Goal: Transaction & Acquisition: Book appointment/travel/reservation

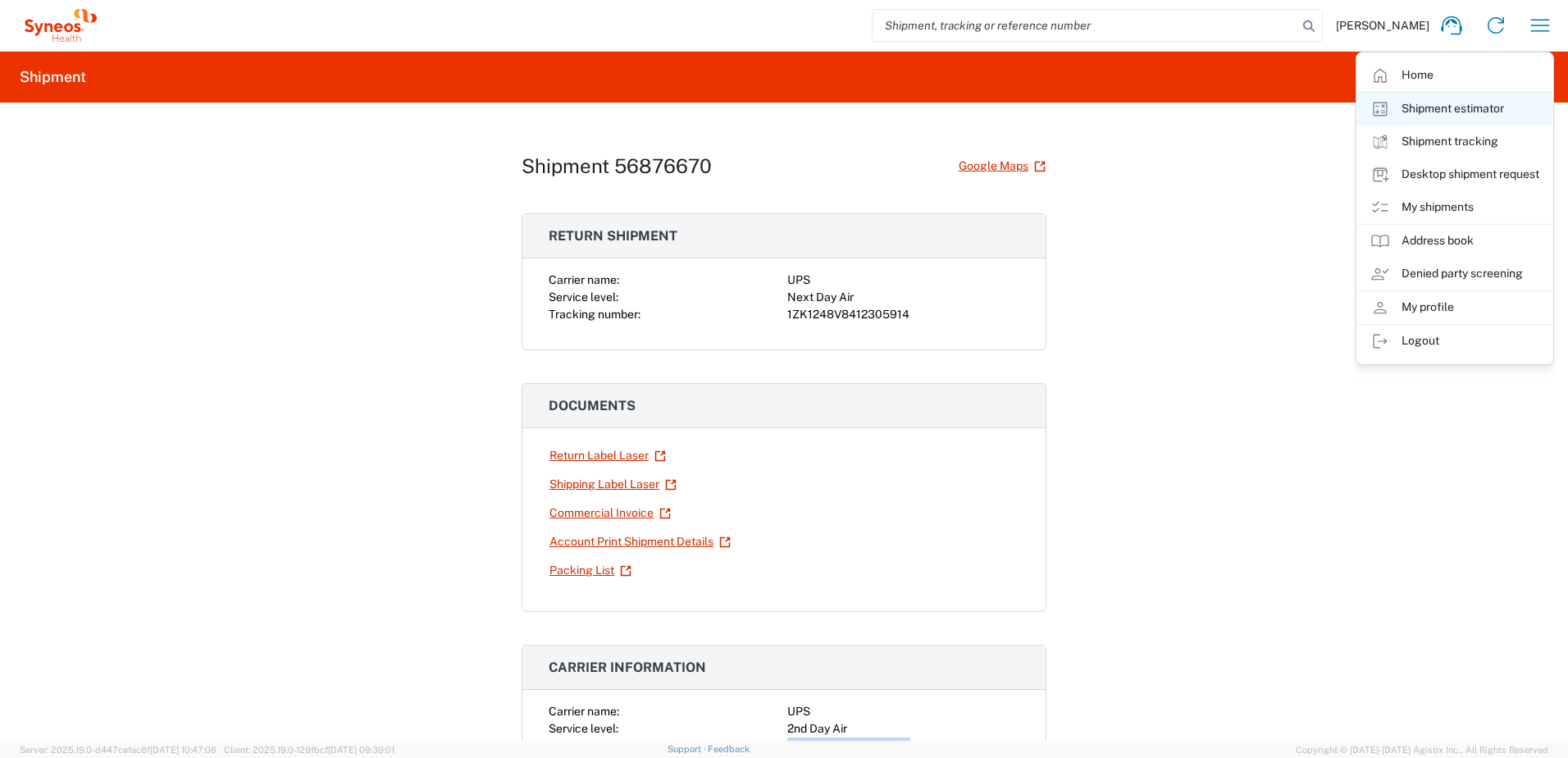
scroll to position [328, 0]
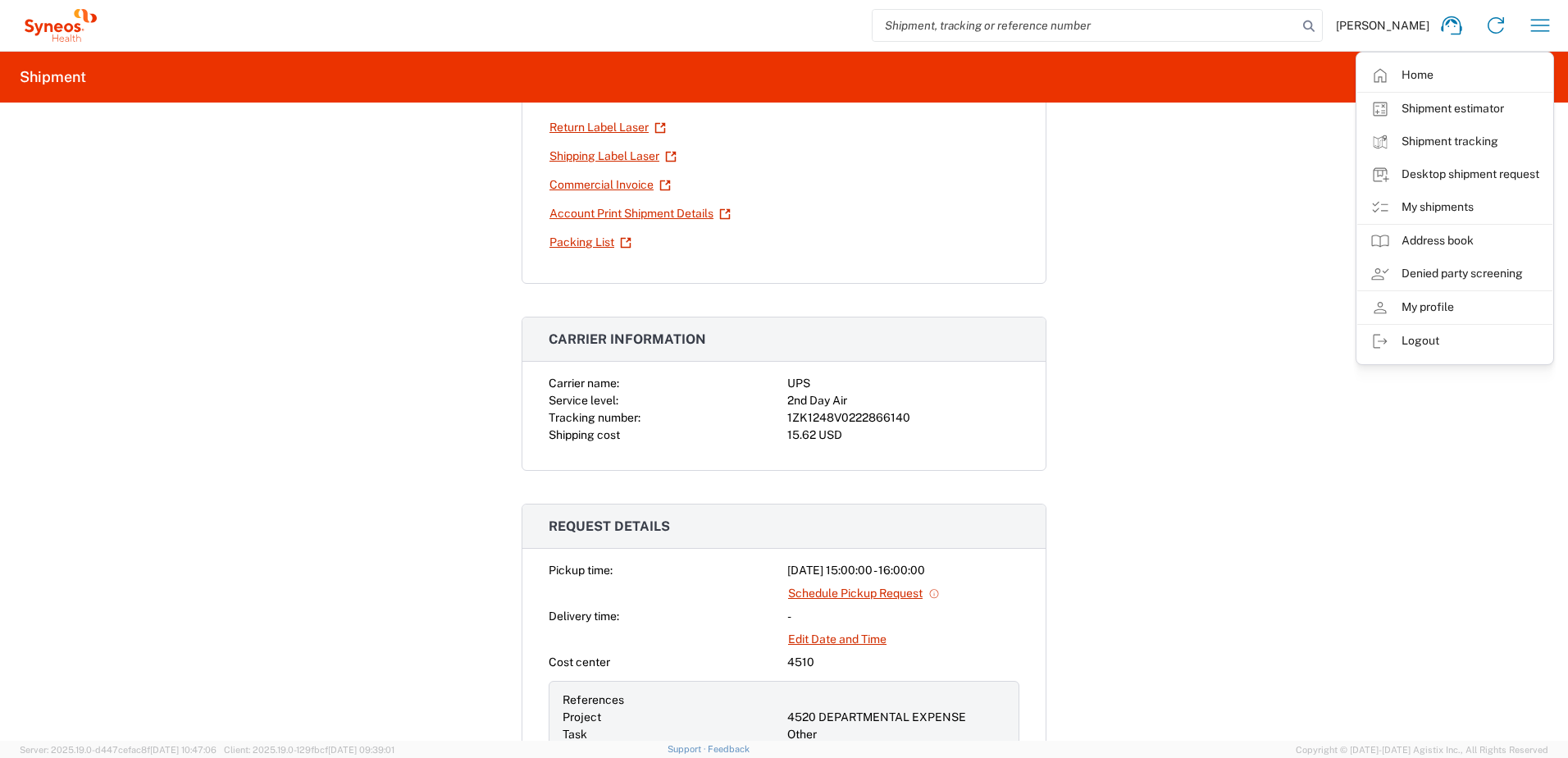
click at [1242, 311] on div "Shipment 56876670 Google Maps Return shipment Carrier name: UPS Service level: …" at bounding box center [784, 422] width 1568 height 638
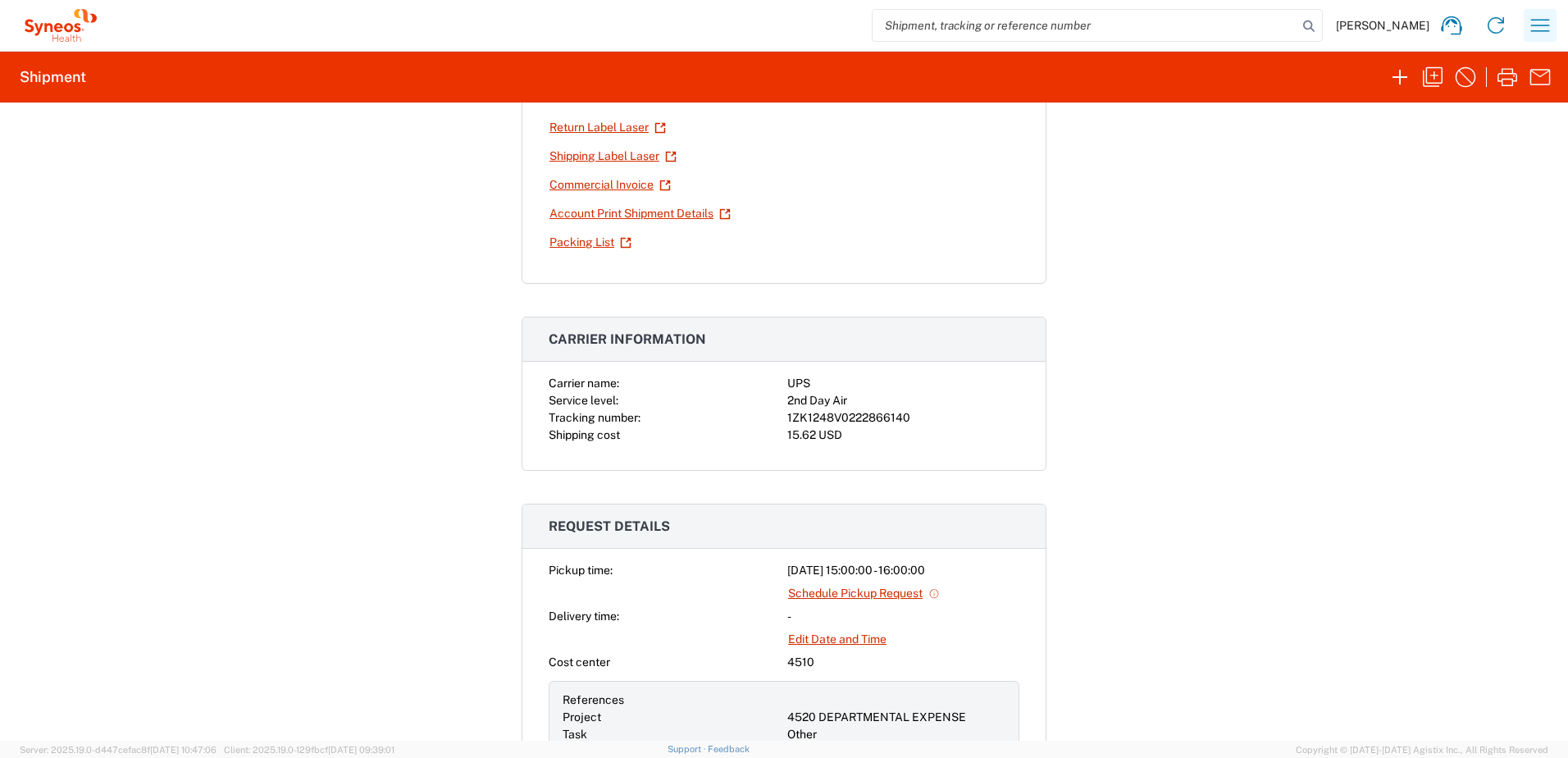
click at [1528, 33] on icon "button" at bounding box center [1540, 25] width 26 height 26
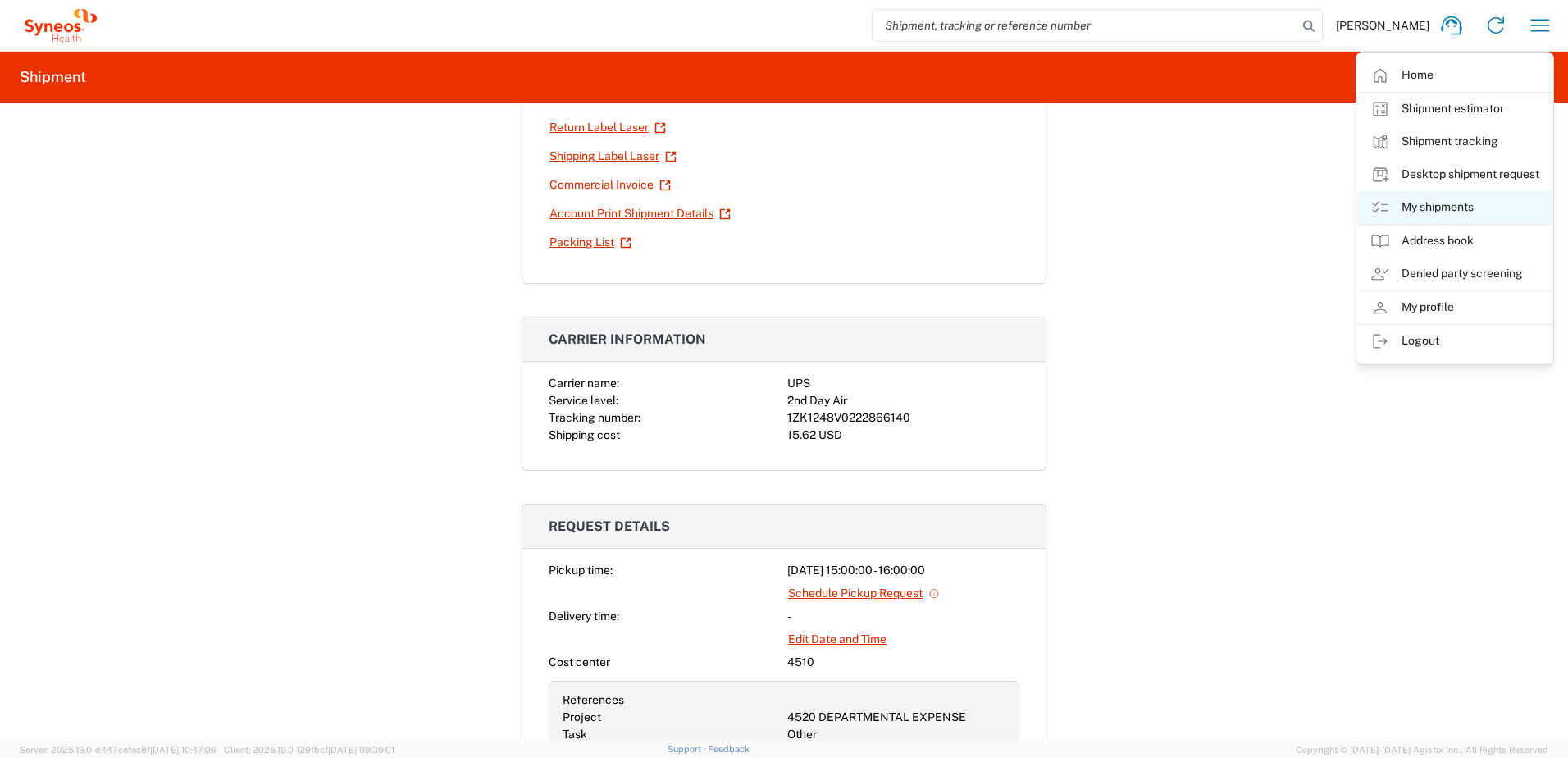
click at [1448, 200] on link "My shipments" at bounding box center [1454, 207] width 195 height 33
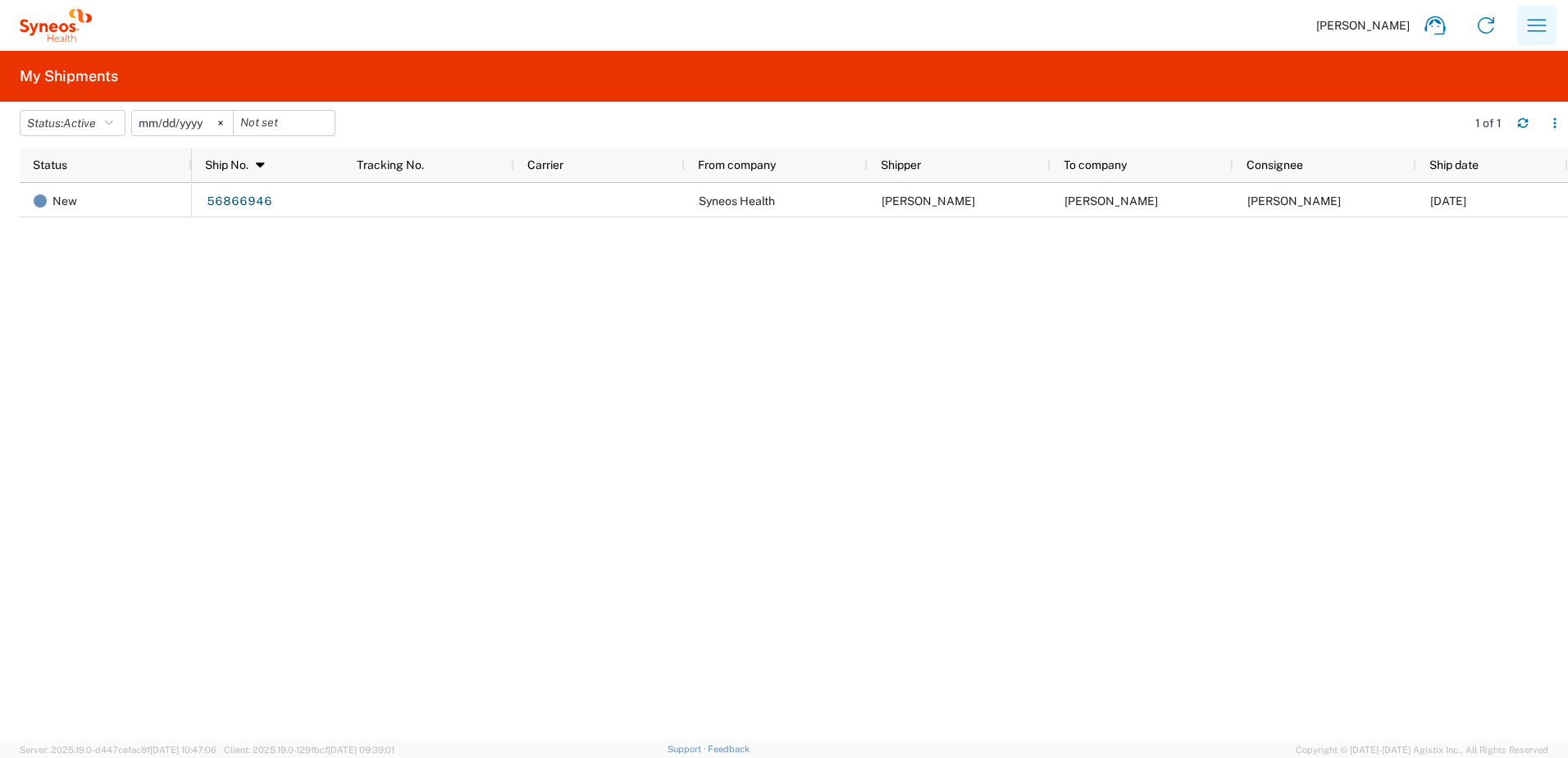
click at [1534, 19] on icon "button" at bounding box center [1536, 25] width 26 height 26
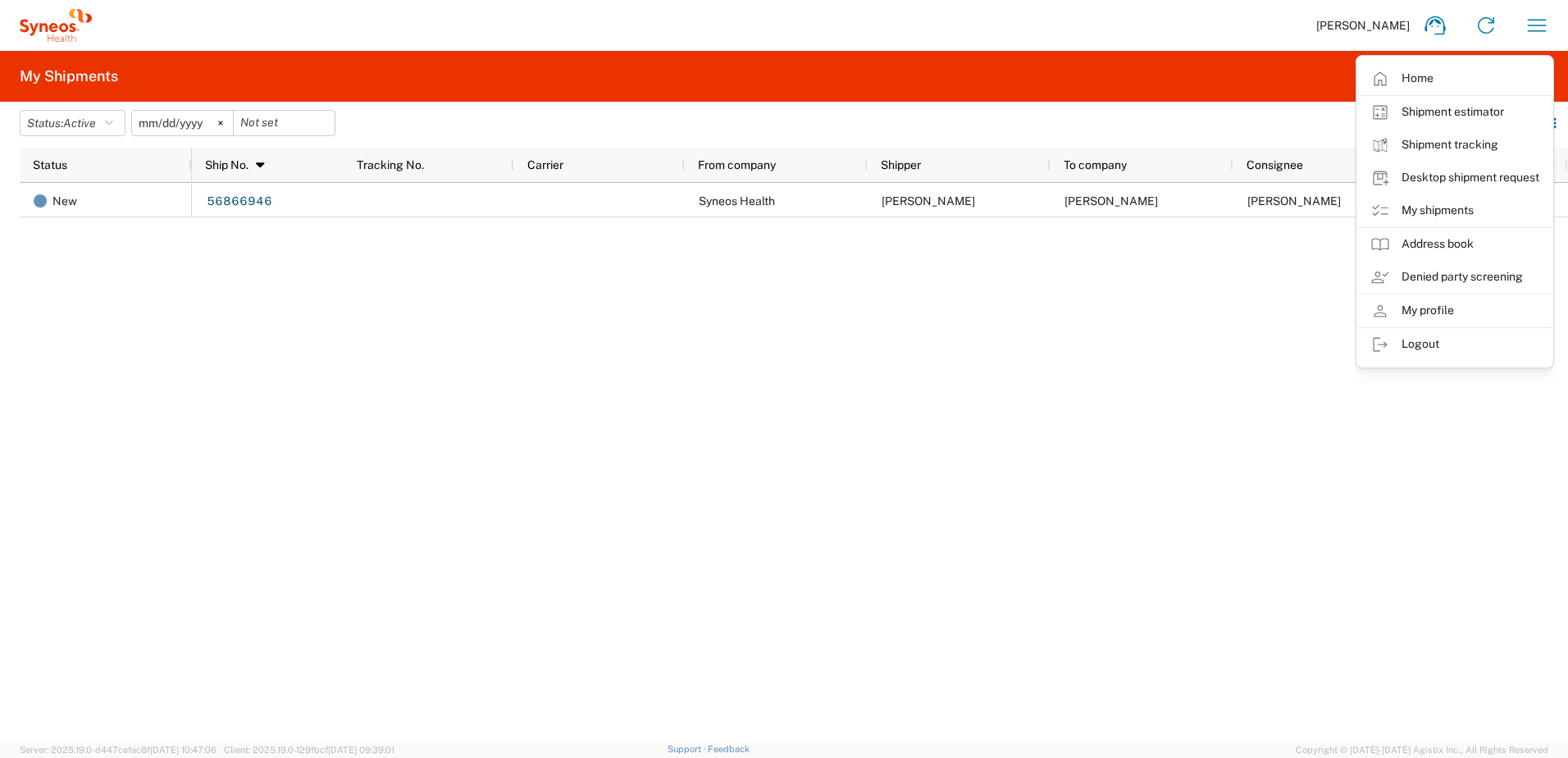
click at [708, 400] on div "56866946 Syneos Health Chris Carpenter Robbin Merritt Robbin Merritt 09/18/2025" at bounding box center [880, 462] width 1376 height 558
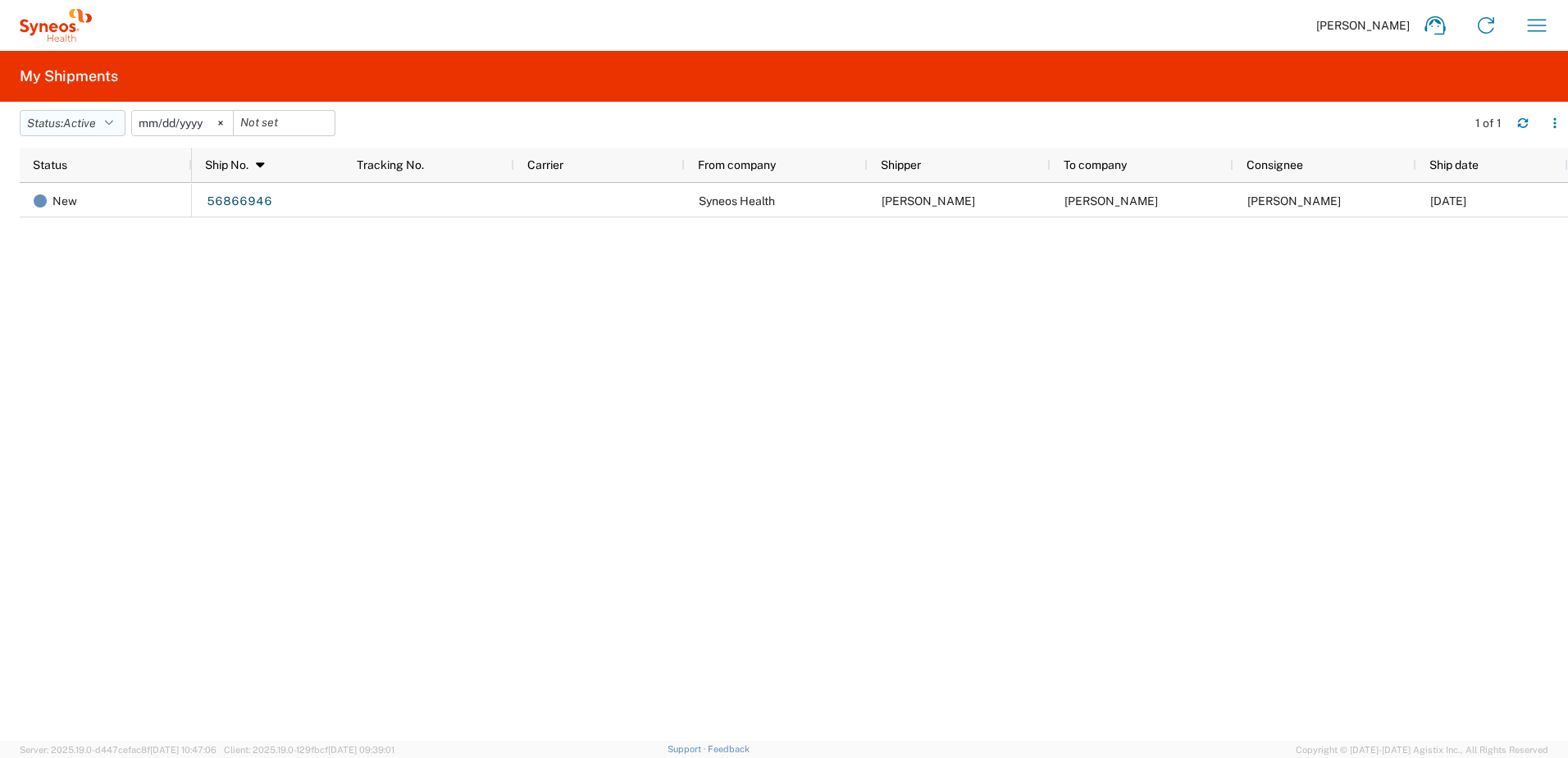
click at [105, 128] on button "Status: Active" at bounding box center [73, 122] width 106 height 26
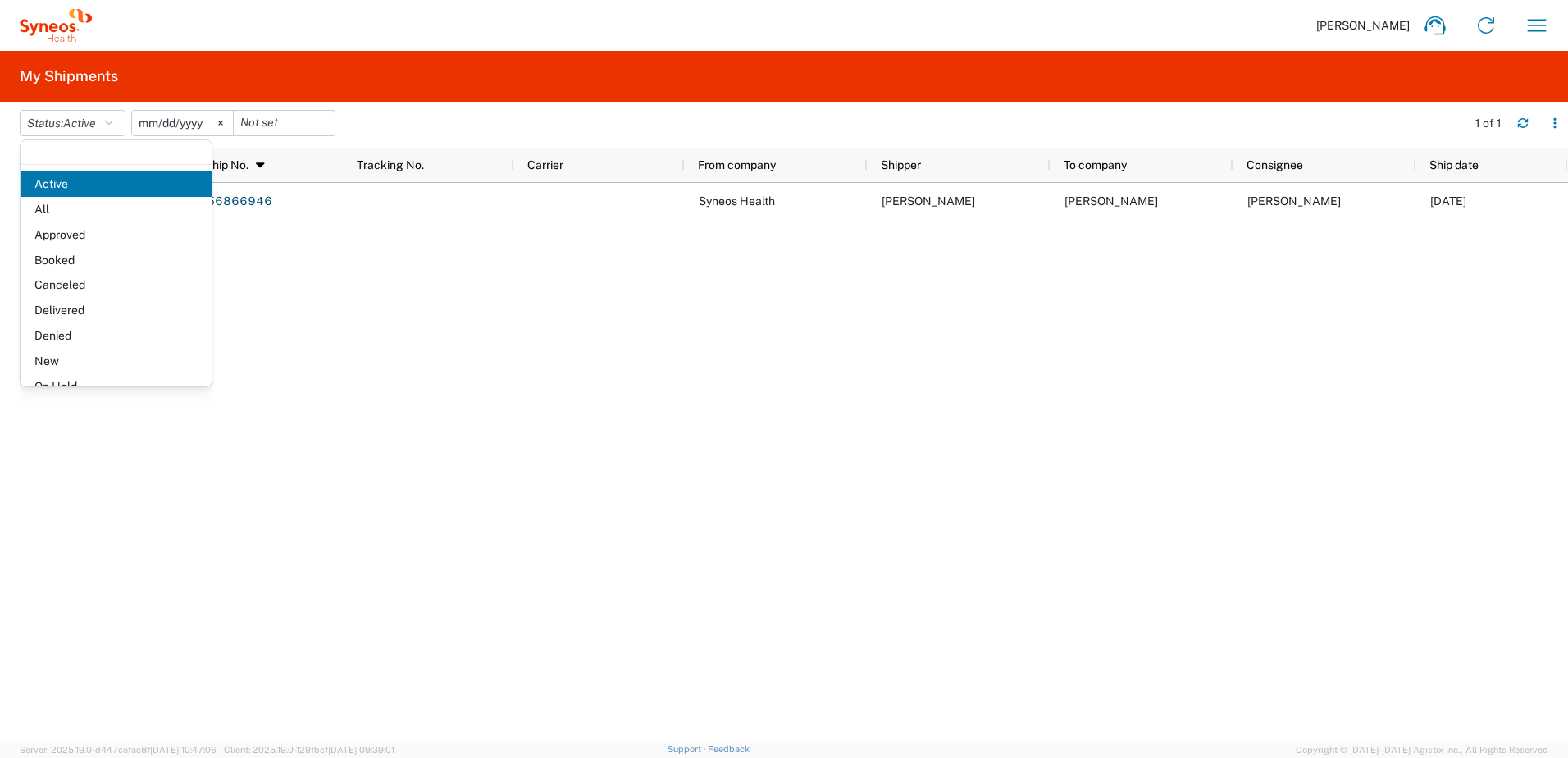
click at [559, 305] on div "56866946 Syneos Health Chris Carpenter Robbin Merritt Robbin Merritt 09/18/2025" at bounding box center [880, 462] width 1376 height 558
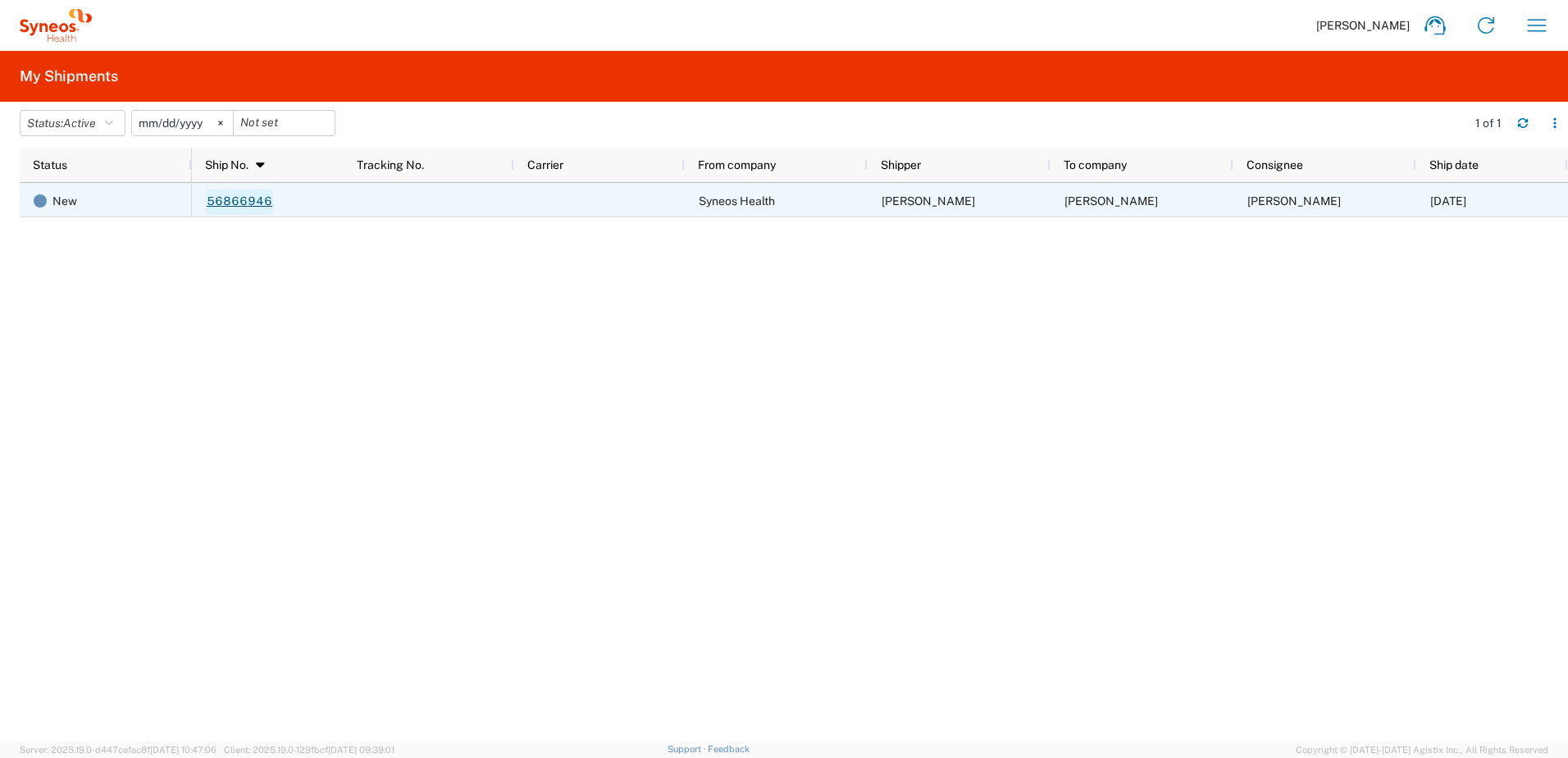
click at [233, 203] on link "56866946" at bounding box center [239, 202] width 67 height 26
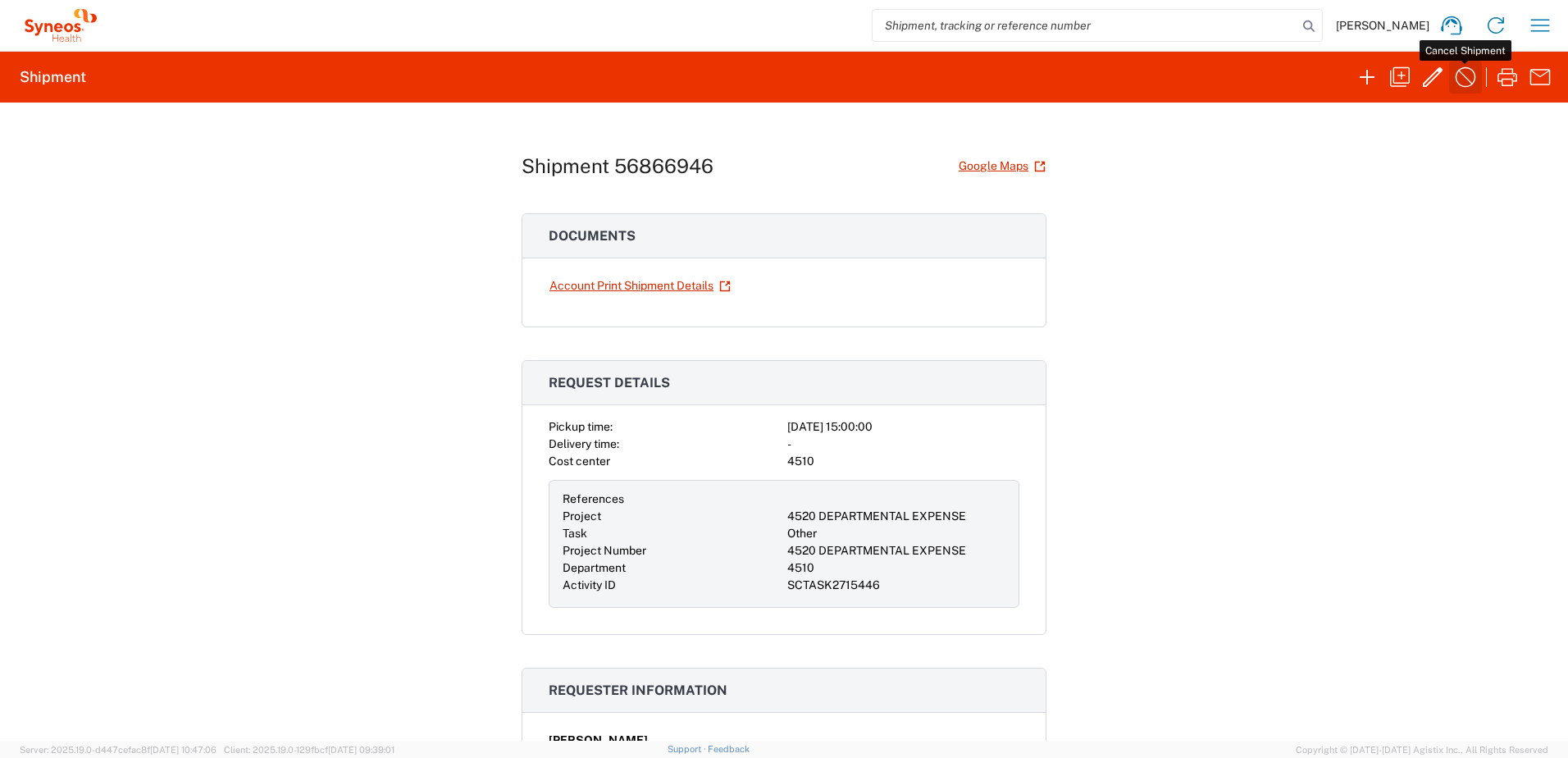
click at [1468, 78] on icon "button" at bounding box center [1465, 76] width 26 height 26
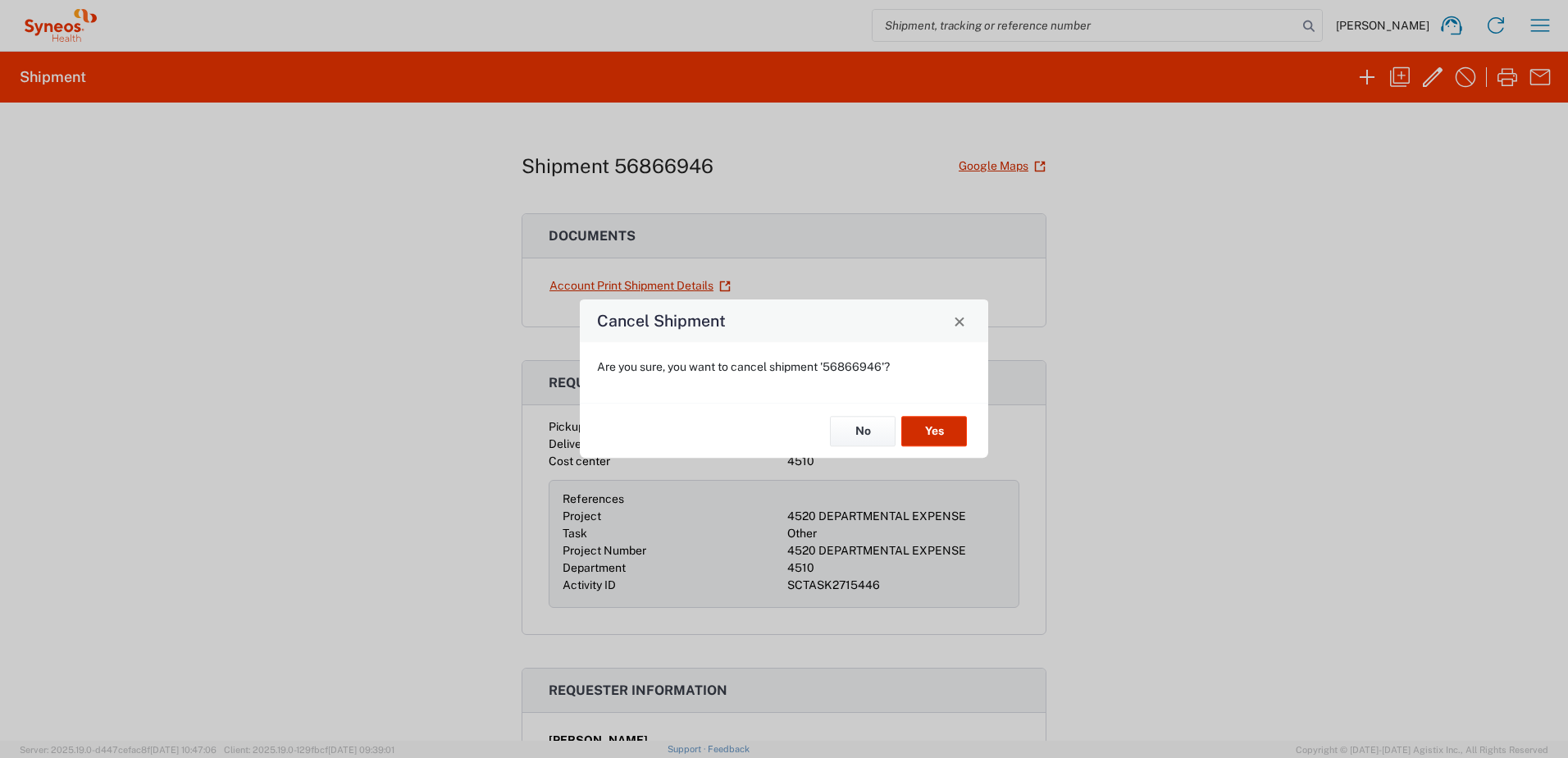
click at [945, 432] on button "Yes" at bounding box center [934, 431] width 65 height 30
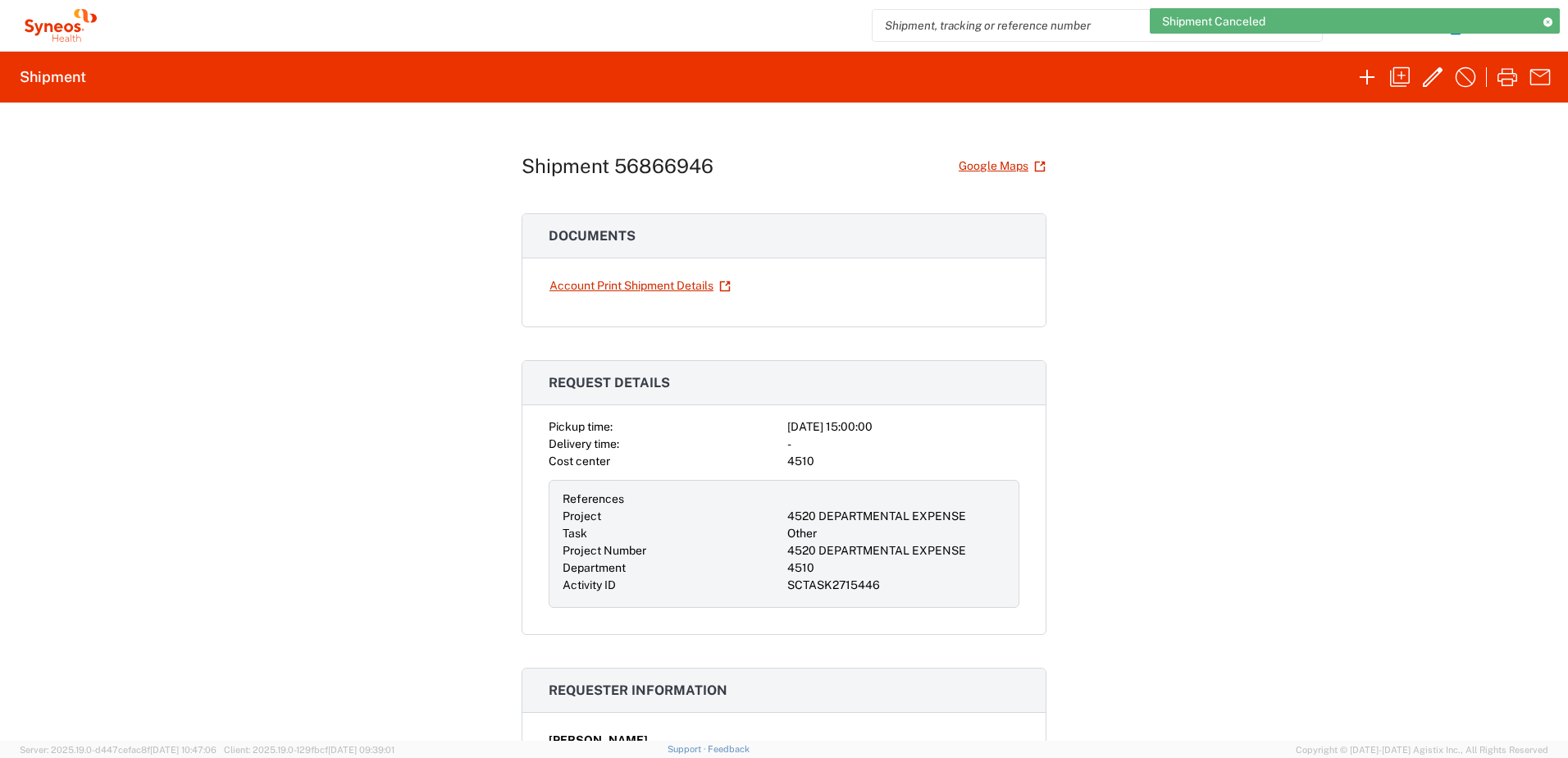
click at [1546, 26] on div "Shipment Canceled" at bounding box center [1355, 21] width 410 height 25
click at [1546, 22] on icon at bounding box center [1548, 22] width 12 height 9
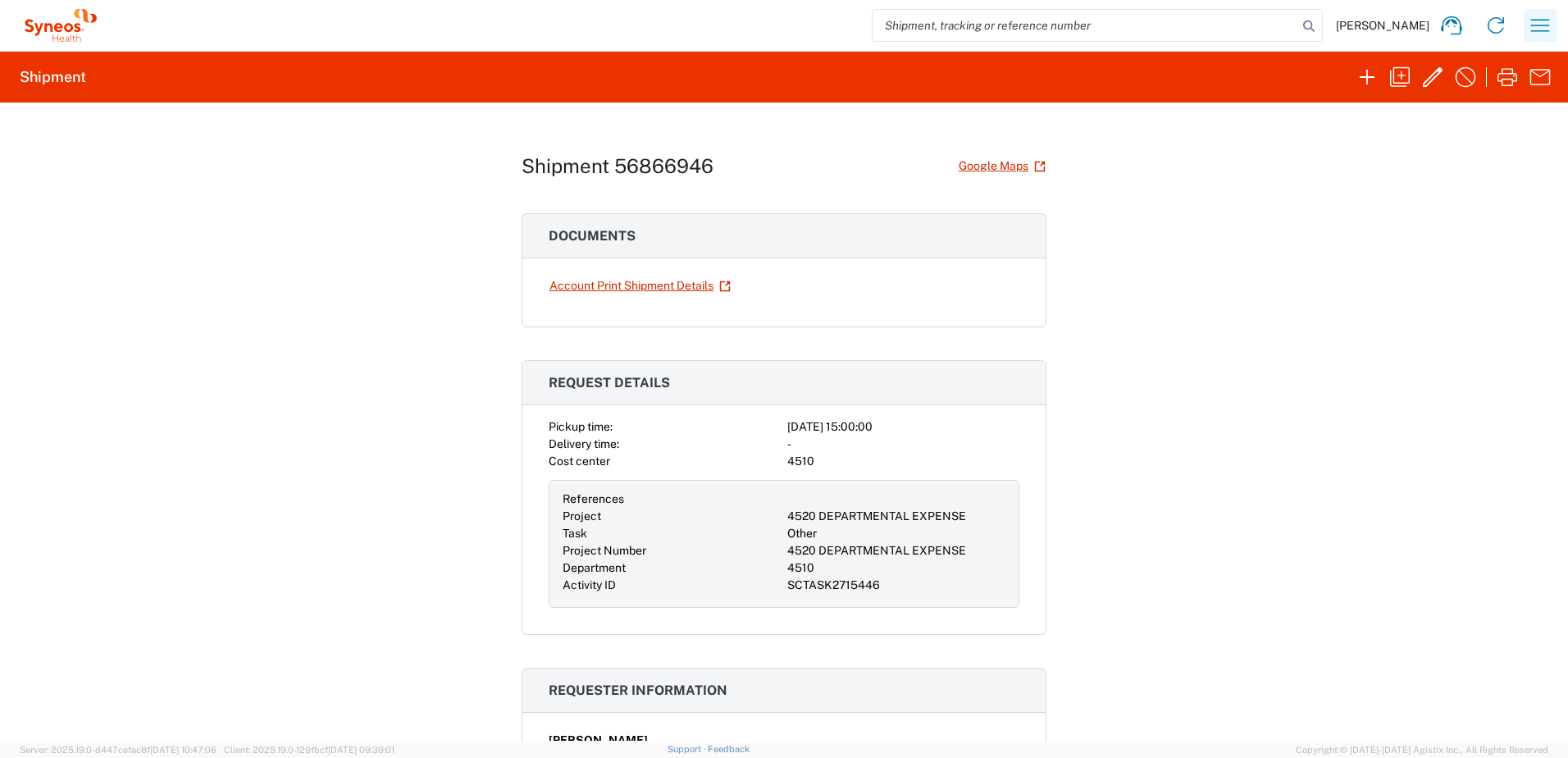
click at [1546, 24] on icon "button" at bounding box center [1540, 25] width 26 height 26
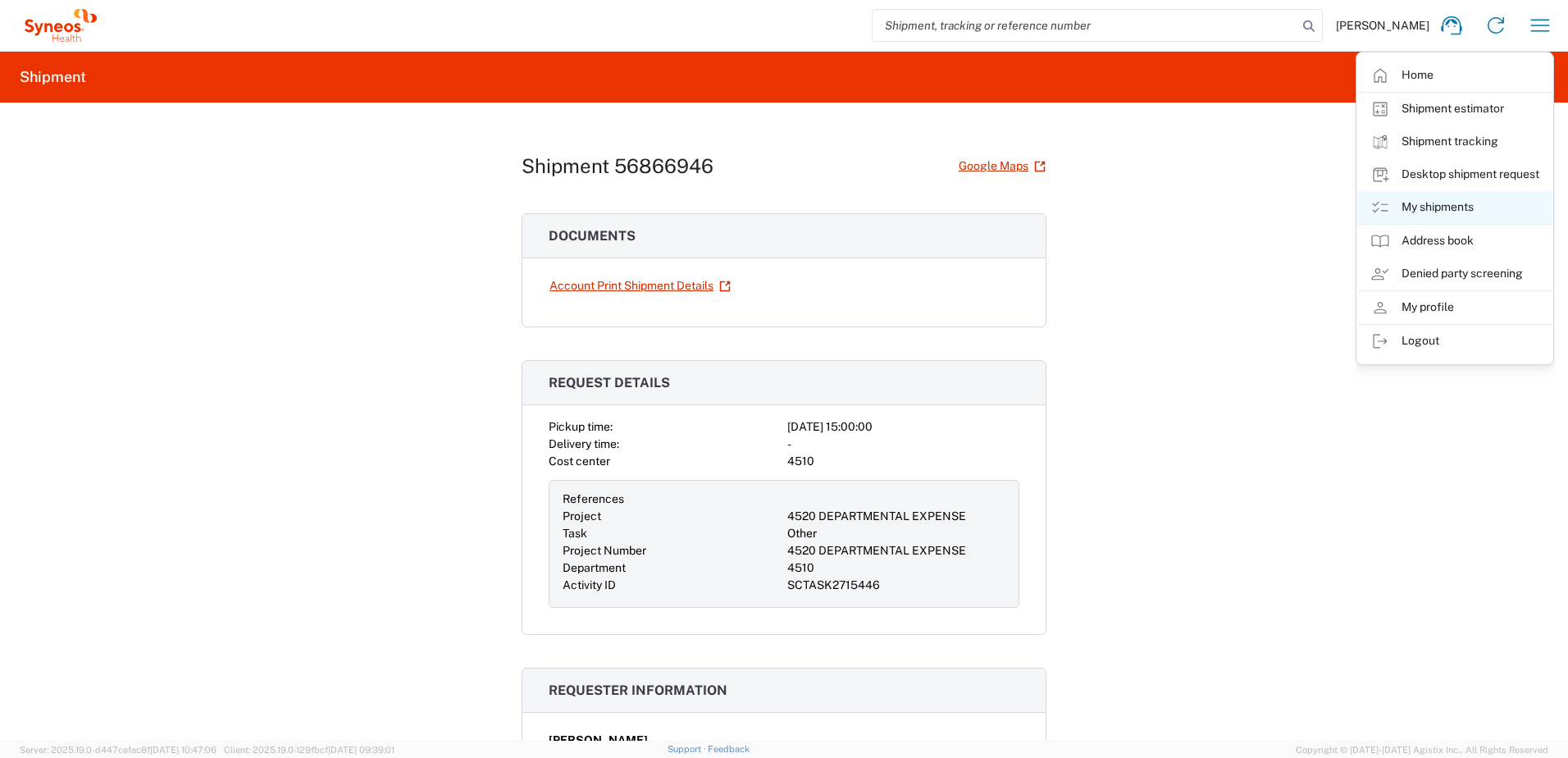
click at [1450, 202] on link "My shipments" at bounding box center [1454, 207] width 195 height 33
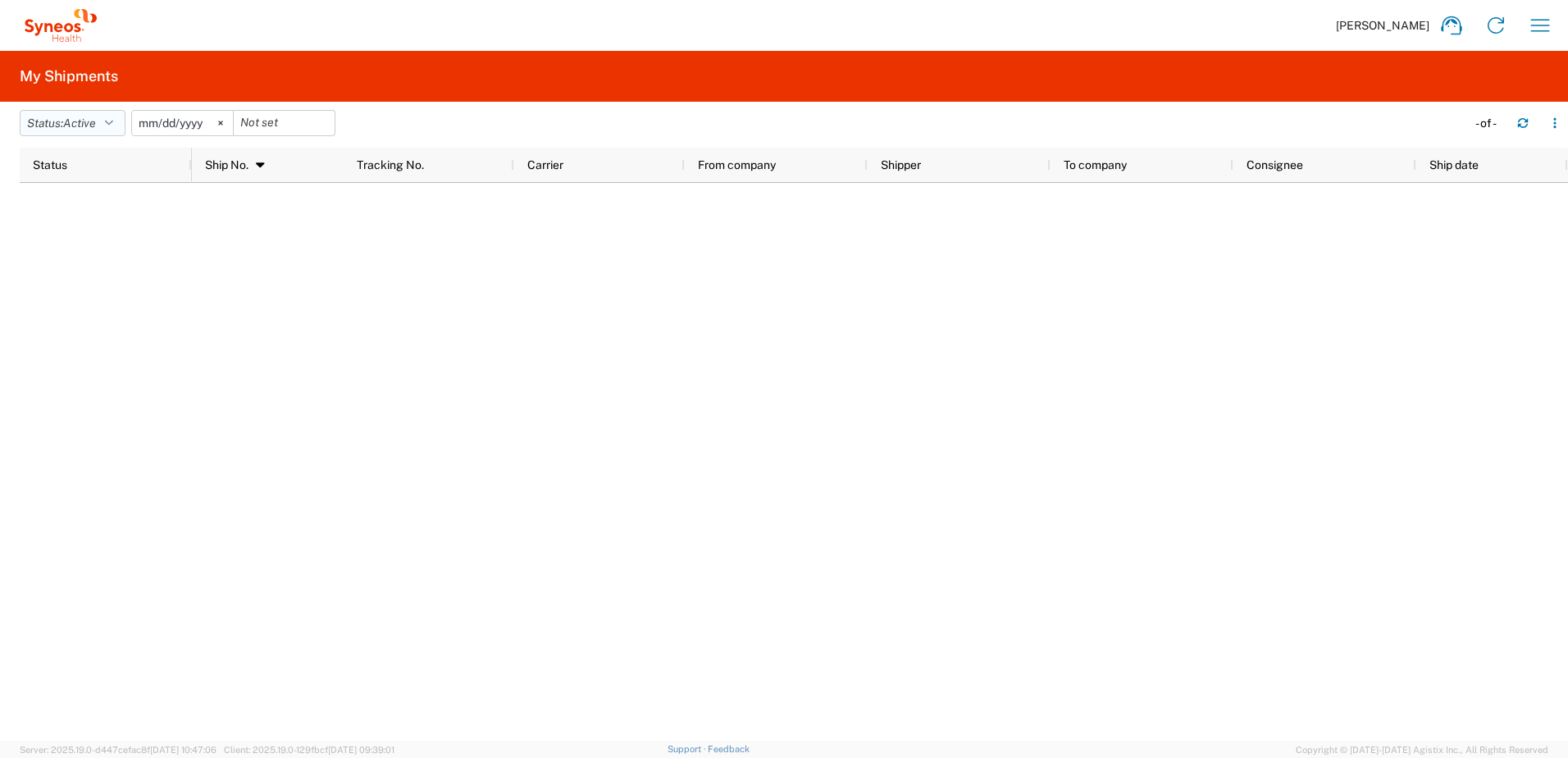
click at [111, 133] on button "Status: Active" at bounding box center [73, 122] width 106 height 26
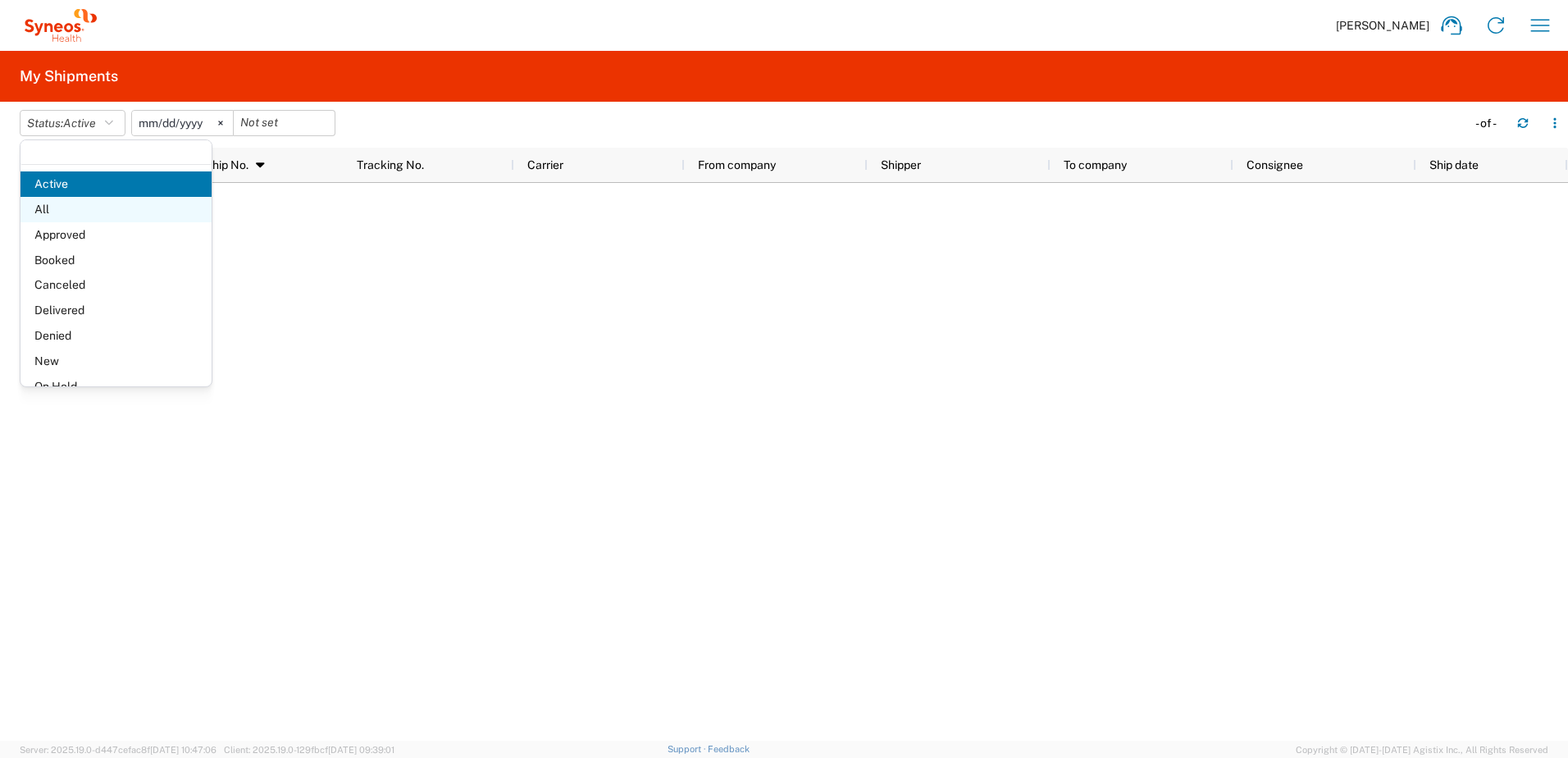
click at [102, 211] on span "All" at bounding box center [116, 209] width 191 height 25
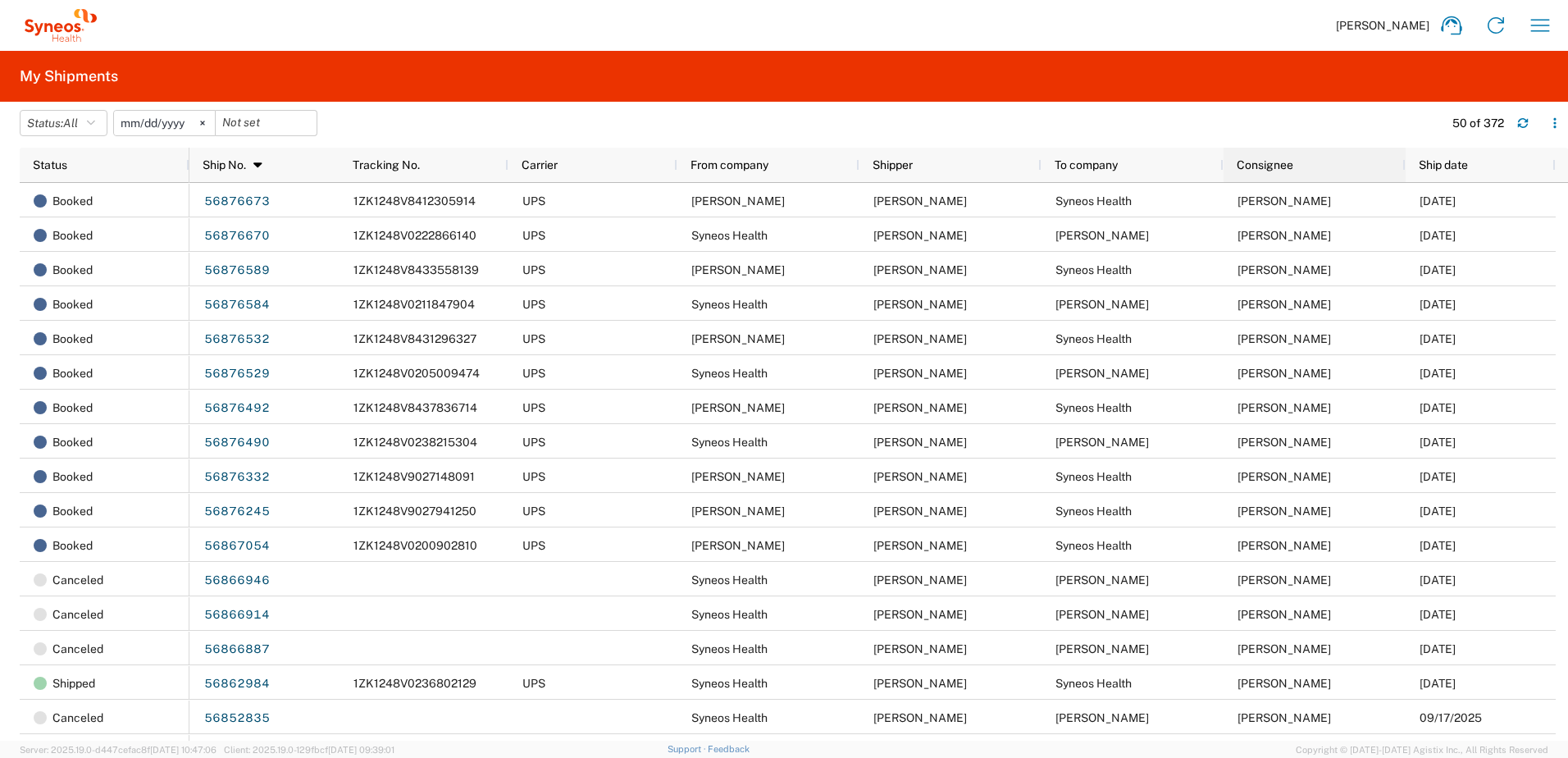
click at [1285, 165] on span "Consignee" at bounding box center [1265, 165] width 57 height 13
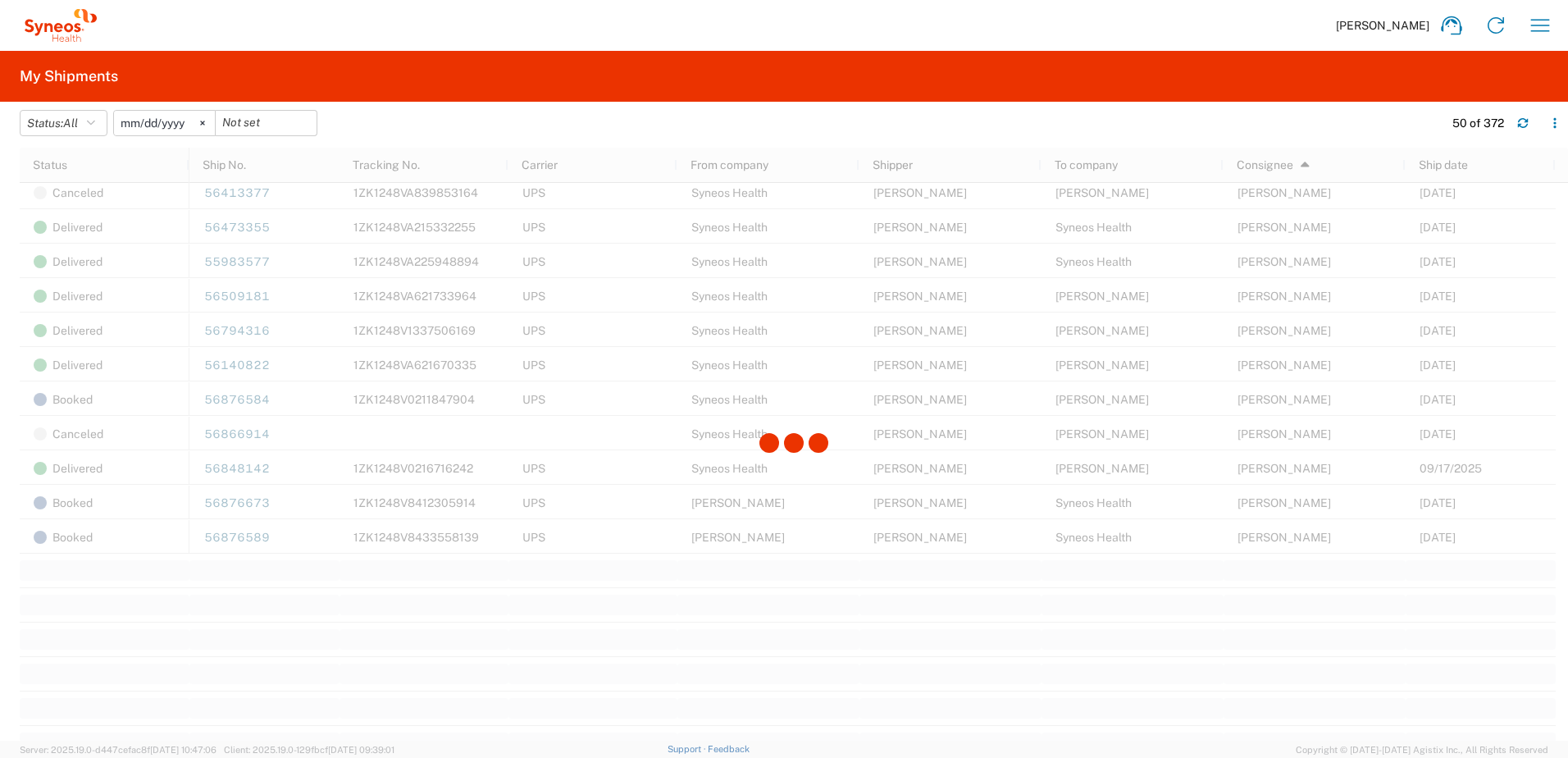
scroll to position [1313, 0]
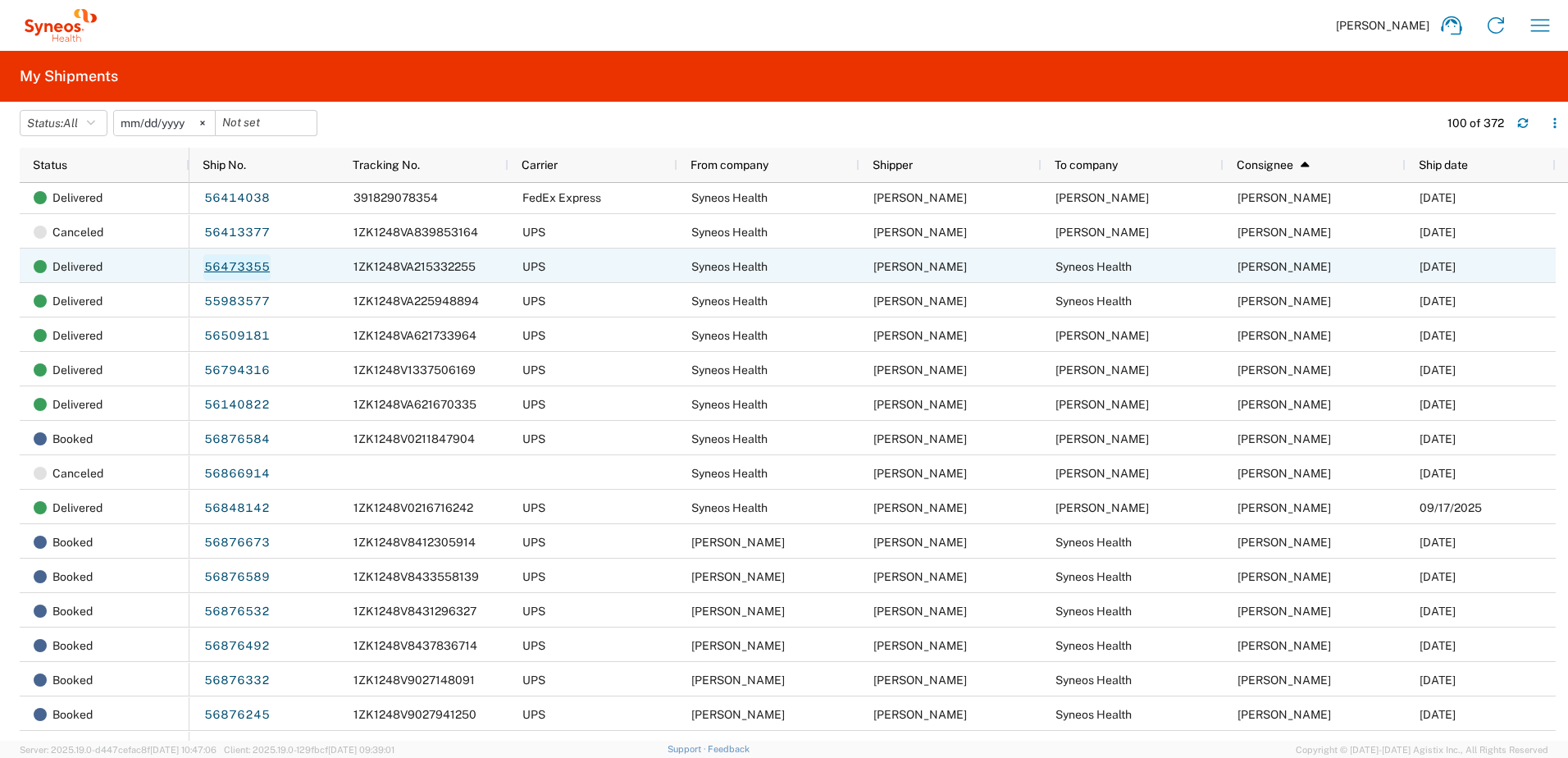
click at [227, 262] on link "56473355" at bounding box center [237, 267] width 67 height 26
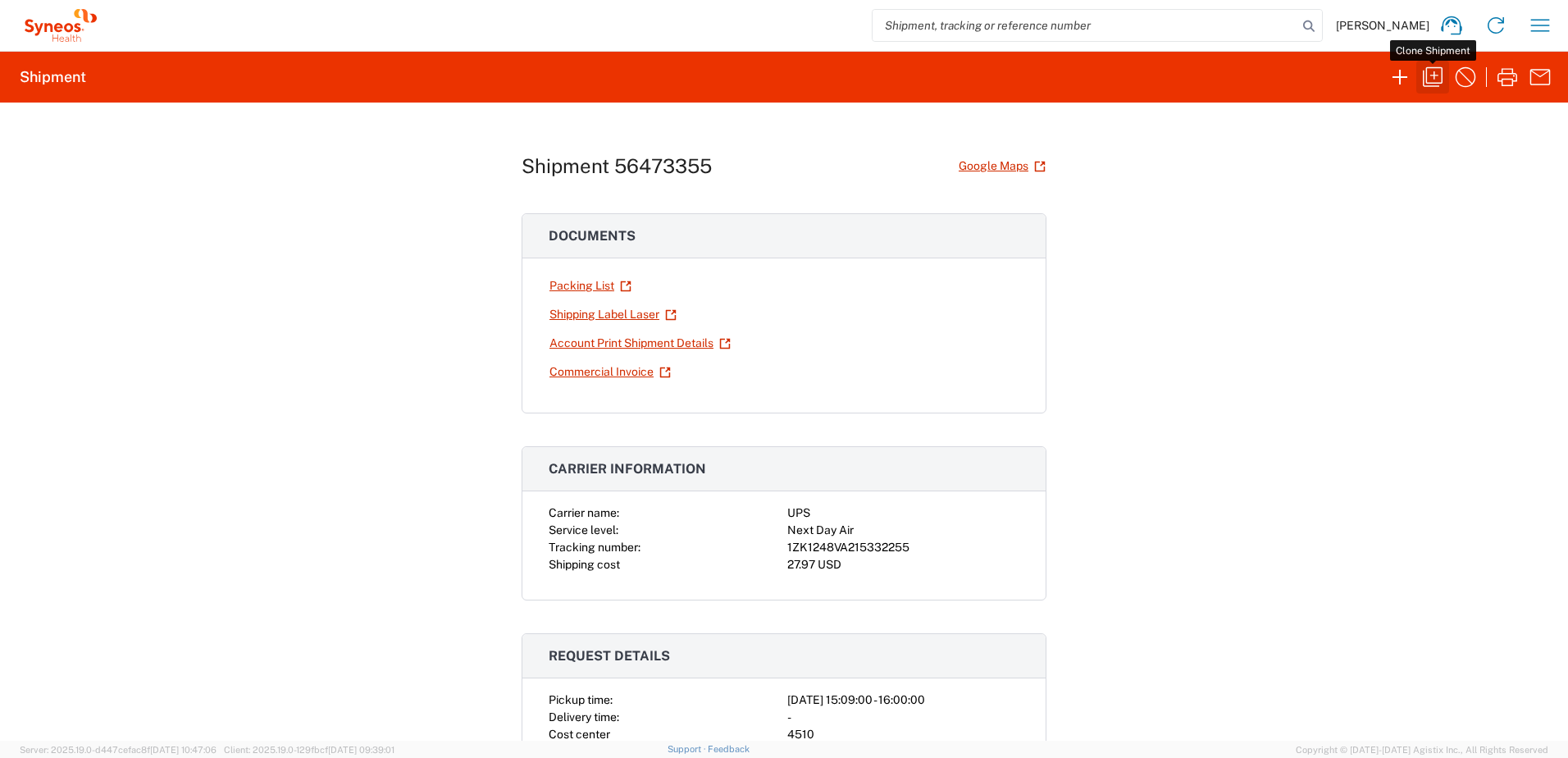
click at [1433, 61] on button "button" at bounding box center [1433, 77] width 33 height 33
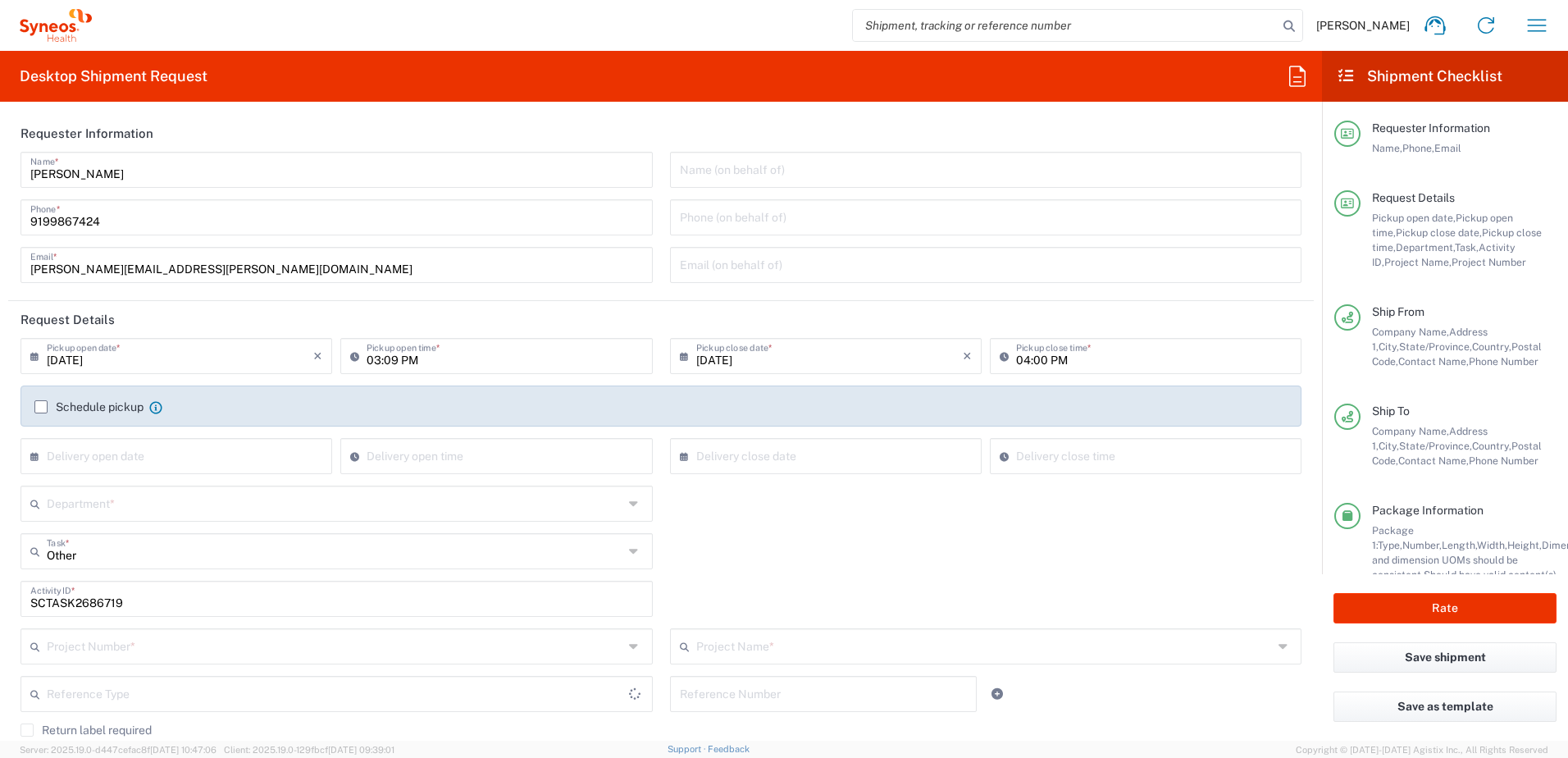
type input "North Carolina"
type input "United States"
type input "Your Packaging"
type input "New York"
type input "4520 DEPARTMENTAL EXPENSE"
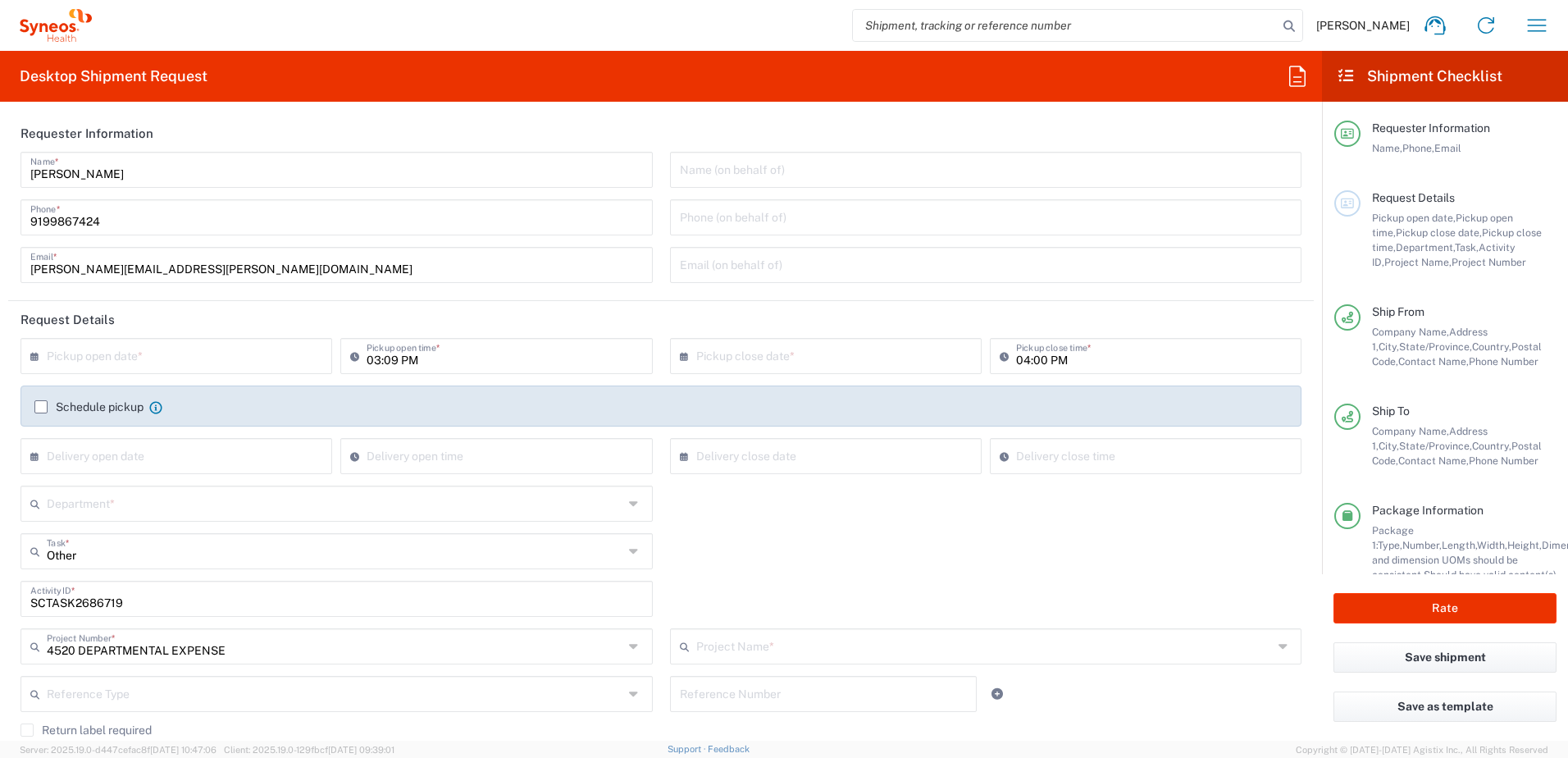
type input "4520 DEPARTMENTAL EXPENSE"
click at [148, 359] on input "text" at bounding box center [180, 355] width 267 height 28
type input "4510"
type input "Syneos Health, LLC-Morrisville NC US"
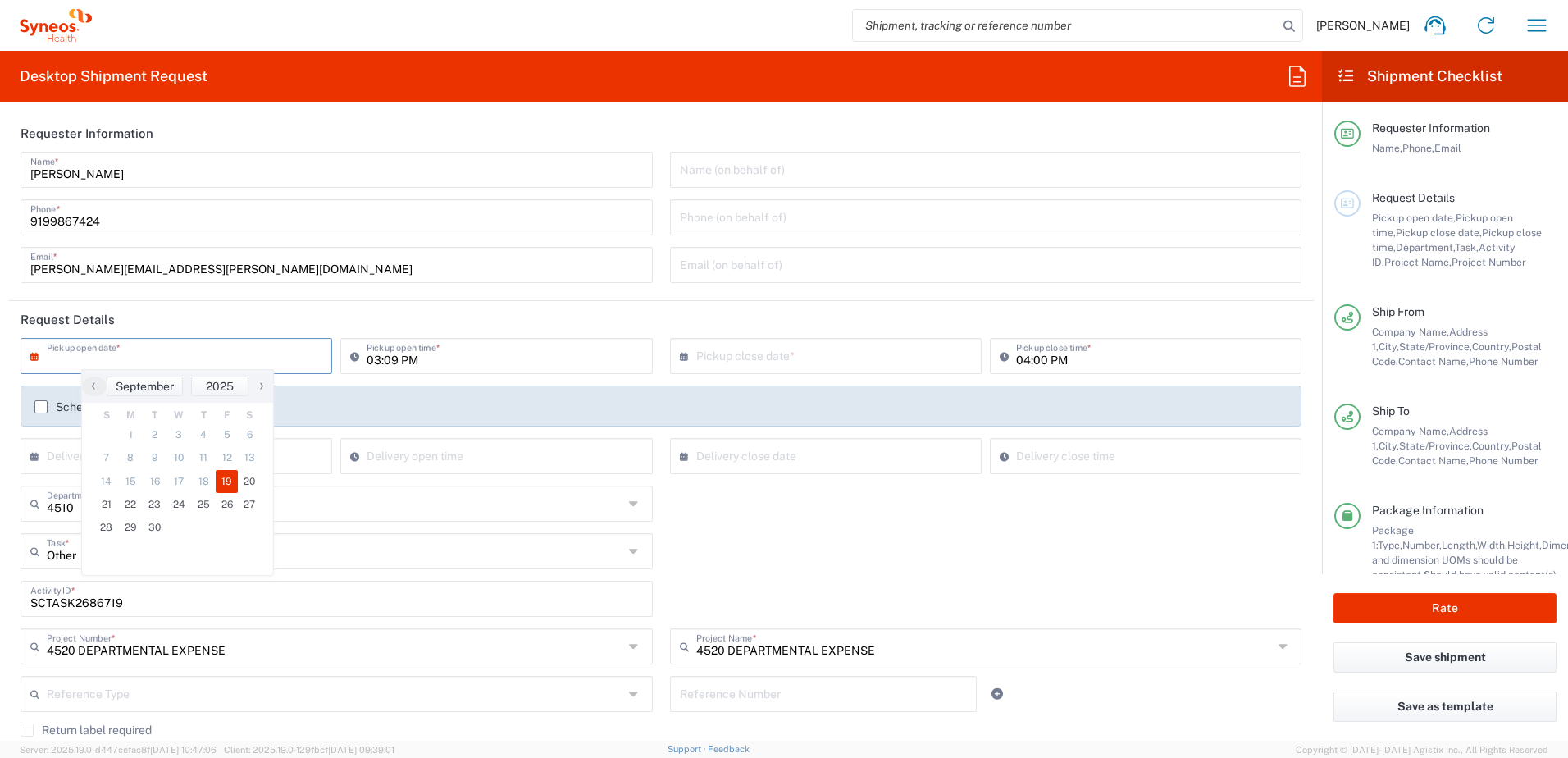
click at [222, 484] on span "19" at bounding box center [227, 481] width 23 height 23
type input "09/19/2025"
click at [852, 541] on div "Other Task * Other Break/Fix Inventory Transfer New Hire Refresh" at bounding box center [661, 556] width 1298 height 48
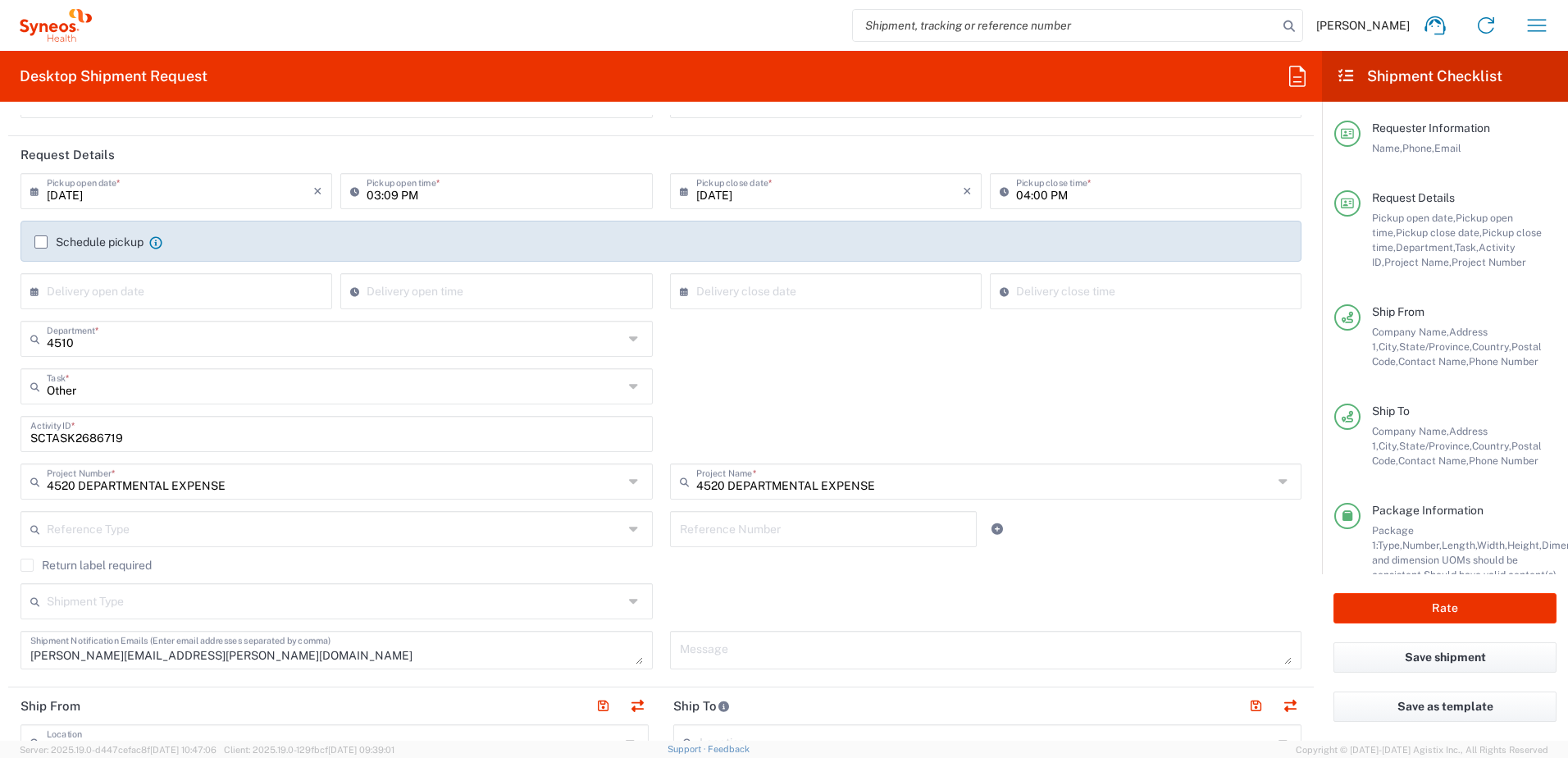
scroll to position [164, 0]
click at [72, 439] on input "SCTASK2686719" at bounding box center [336, 433] width 613 height 28
paste input "71802"
type input "SCTASK2718029"
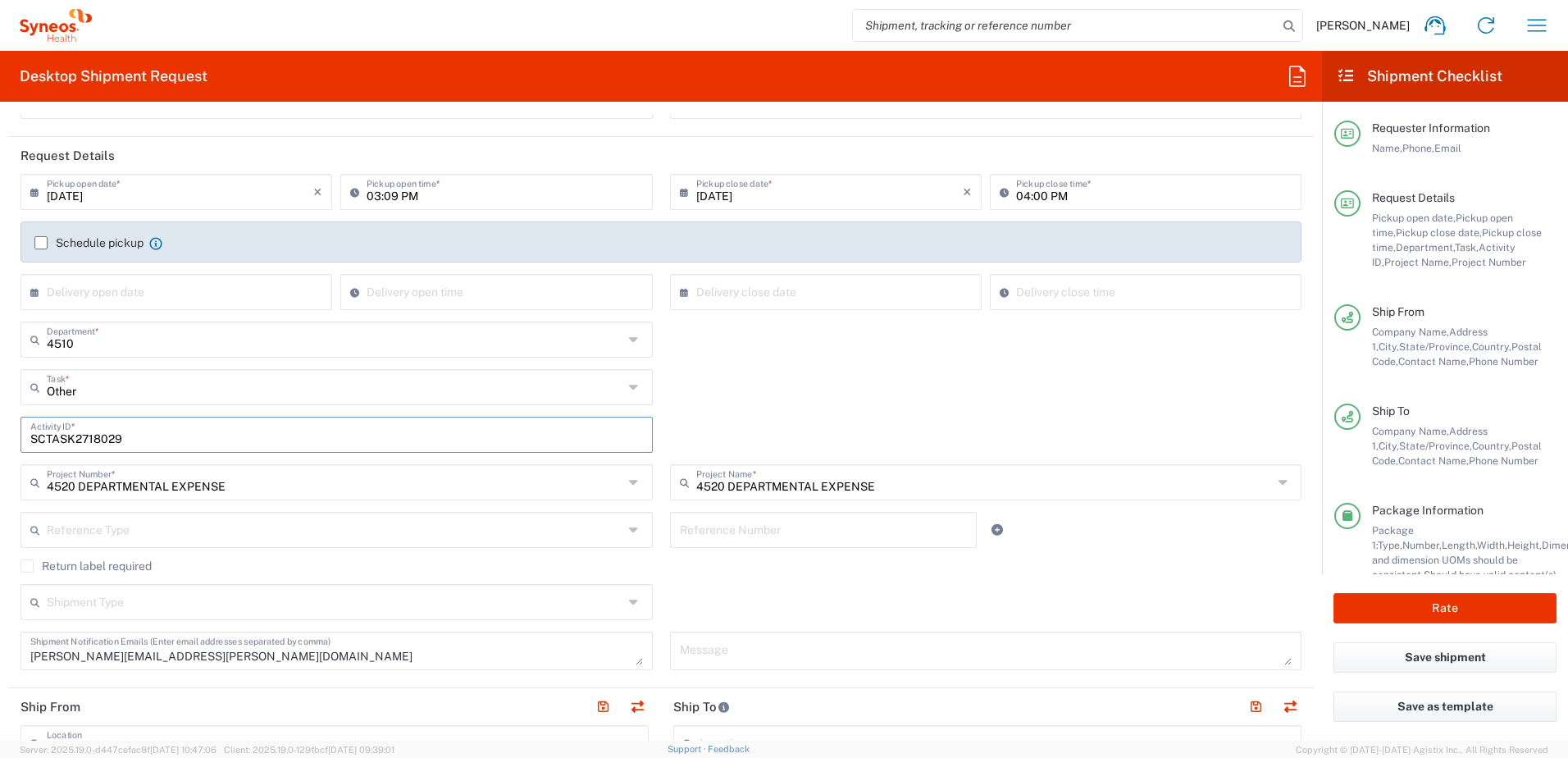
click at [846, 394] on div "Other Task * Other Break/Fix Inventory Transfer New Hire Refresh" at bounding box center [661, 392] width 1298 height 48
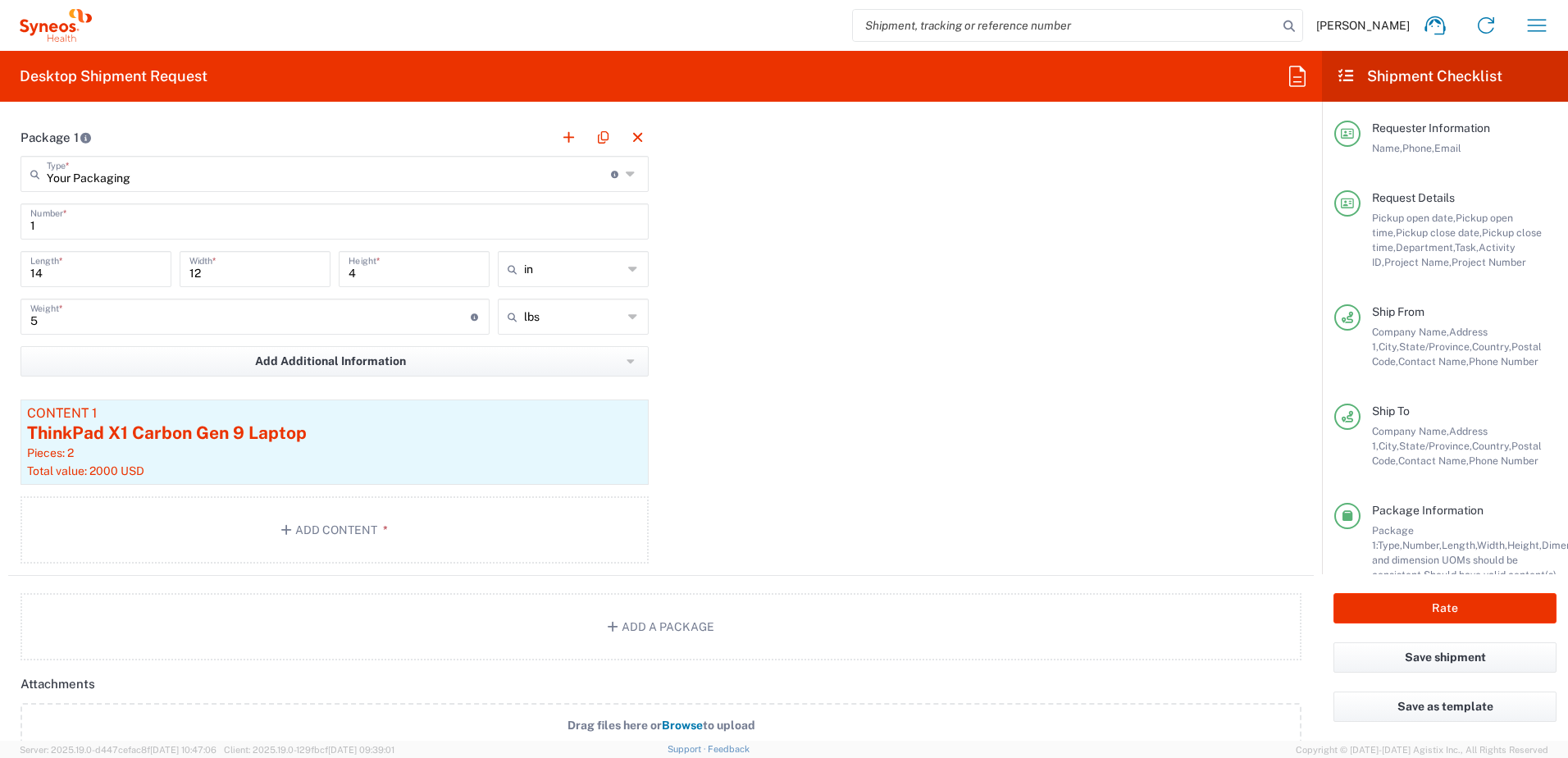
scroll to position [1559, 0]
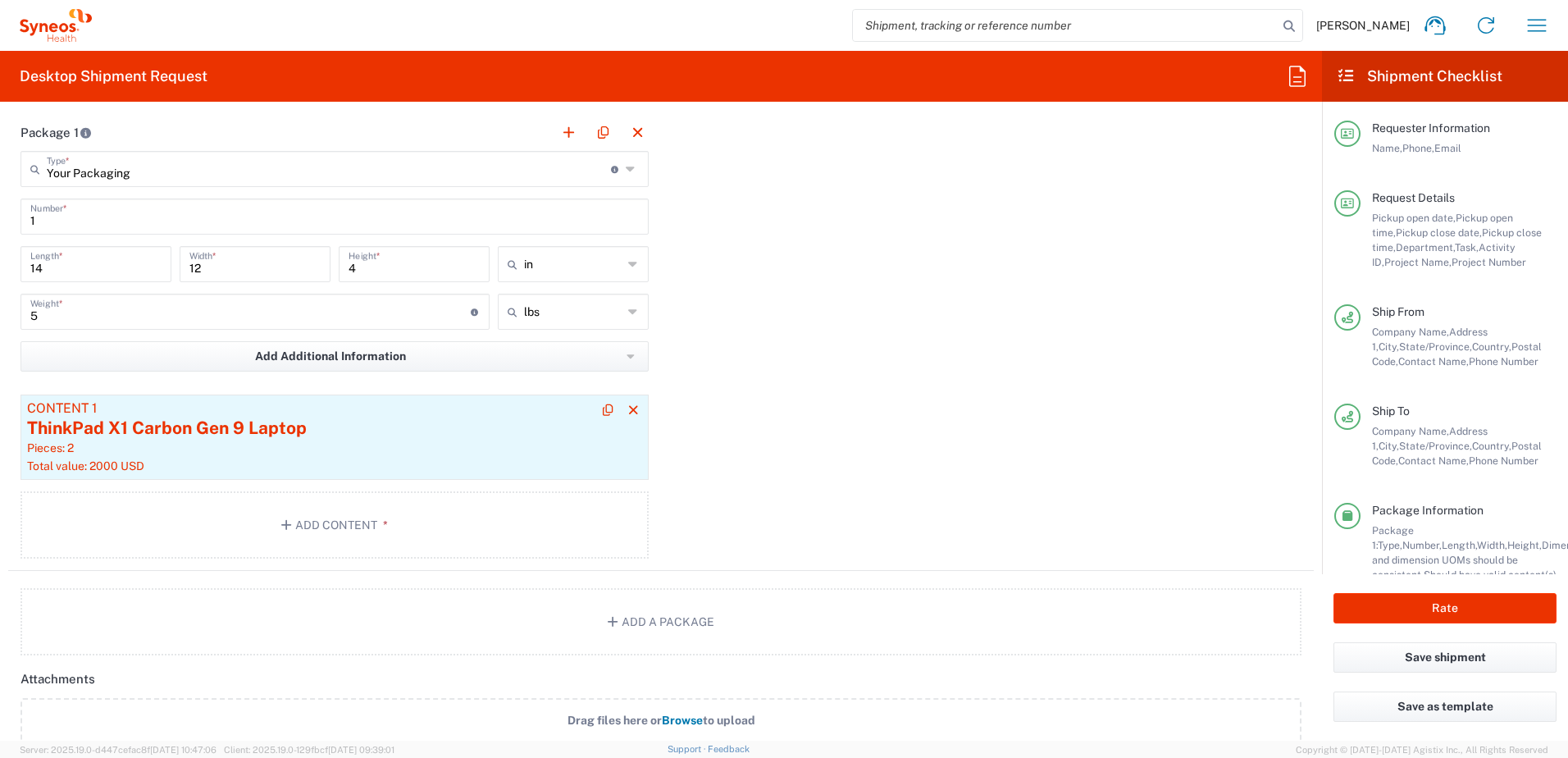
click at [373, 445] on div "Pieces: 2" at bounding box center [334, 448] width 615 height 15
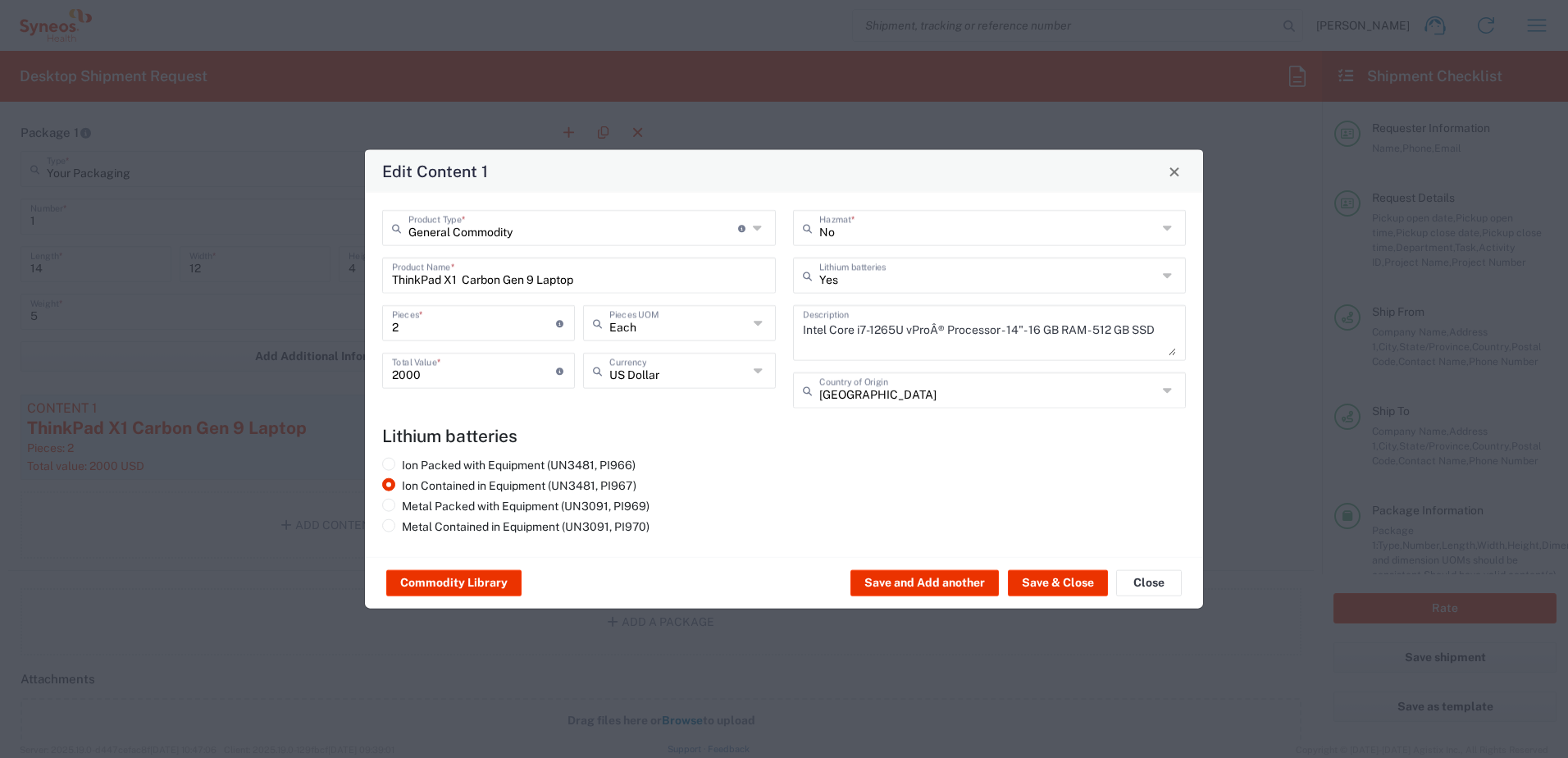
click at [643, 270] on input "ThinkPad X1 Carbon Gen 9 Laptop" at bounding box center [579, 274] width 374 height 28
drag, startPoint x: 616, startPoint y: 273, endPoint x: 365, endPoint y: 270, distance: 251.0
click at [365, 270] on div "General Commodity Product Type * Document: Paper document generated internally …" at bounding box center [784, 374] width 838 height 364
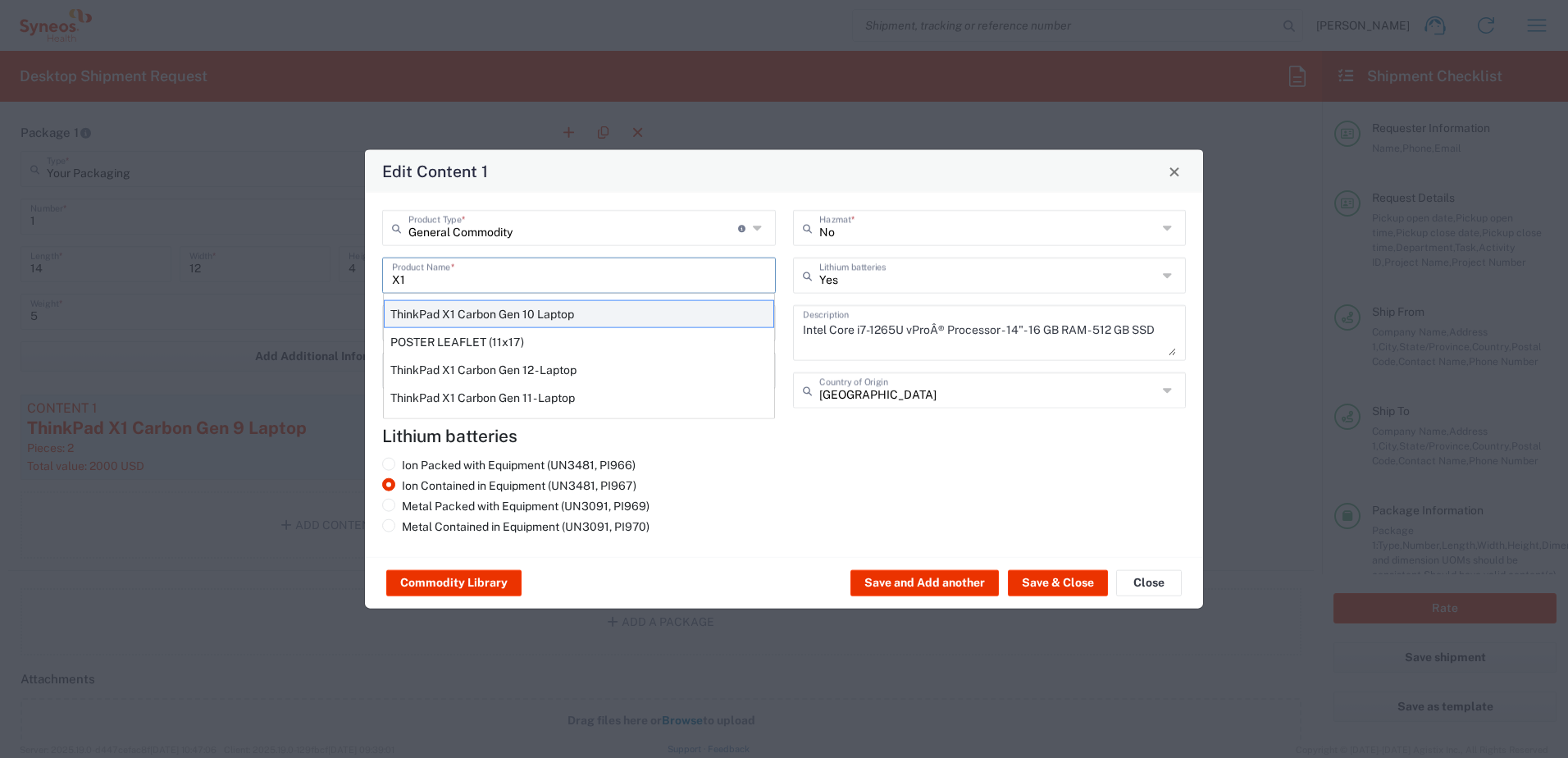
click at [513, 316] on div "ThinkPad X1 Carbon Gen 10 Laptop" at bounding box center [579, 314] width 391 height 28
type input "ThinkPad X1 Carbon Gen 10 Laptop"
type input "1"
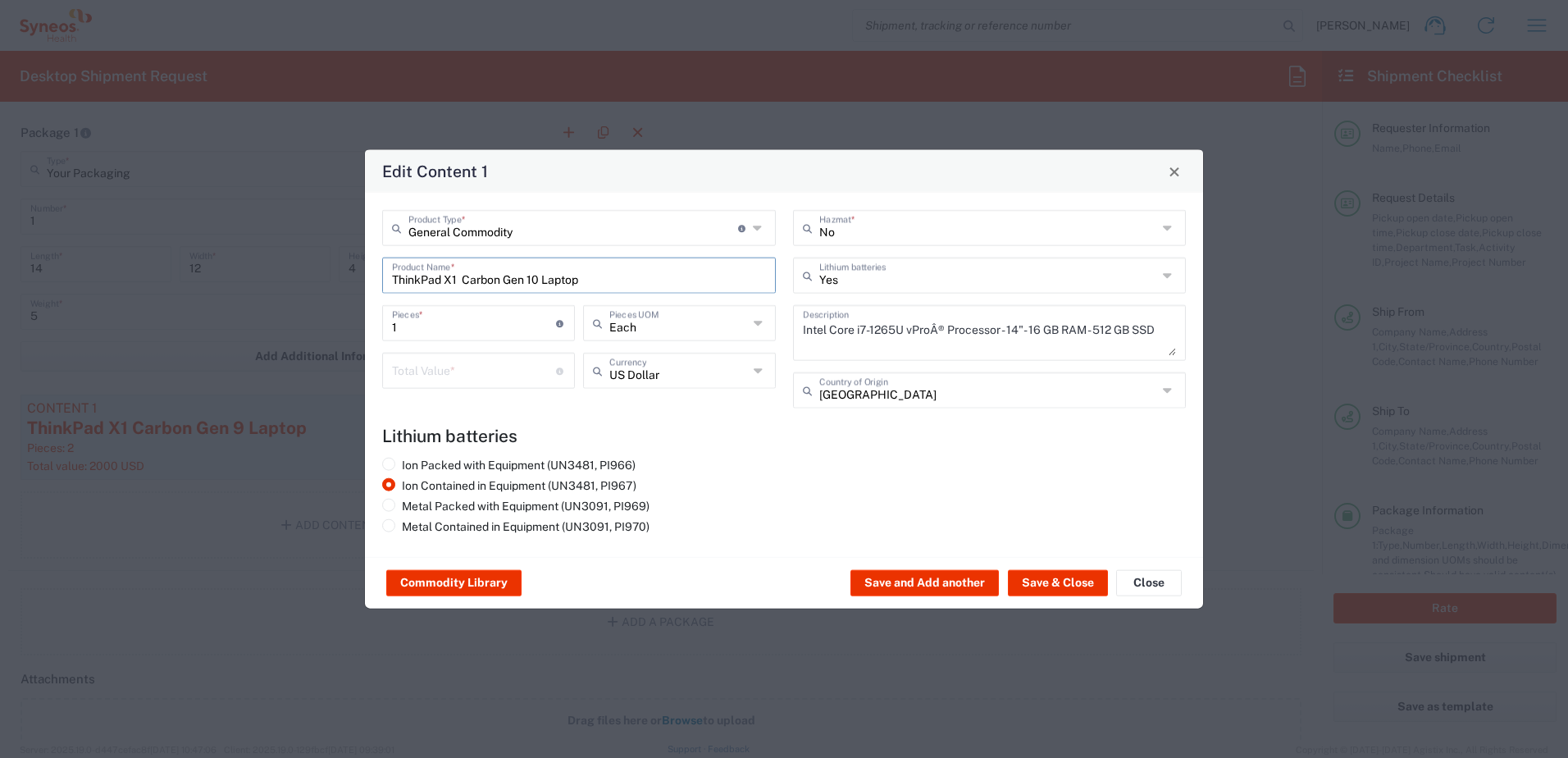
click at [457, 367] on input "number" at bounding box center [474, 370] width 164 height 28
type input "1000"
click at [832, 449] on agx-lithium-batteries-content "Lithium batteries Ion Packed with Equipment (UN3481, PI966) Ion Contained in Eq…" at bounding box center [784, 483] width 804 height 114
click at [1075, 591] on button "Save & Close" at bounding box center [1058, 583] width 100 height 26
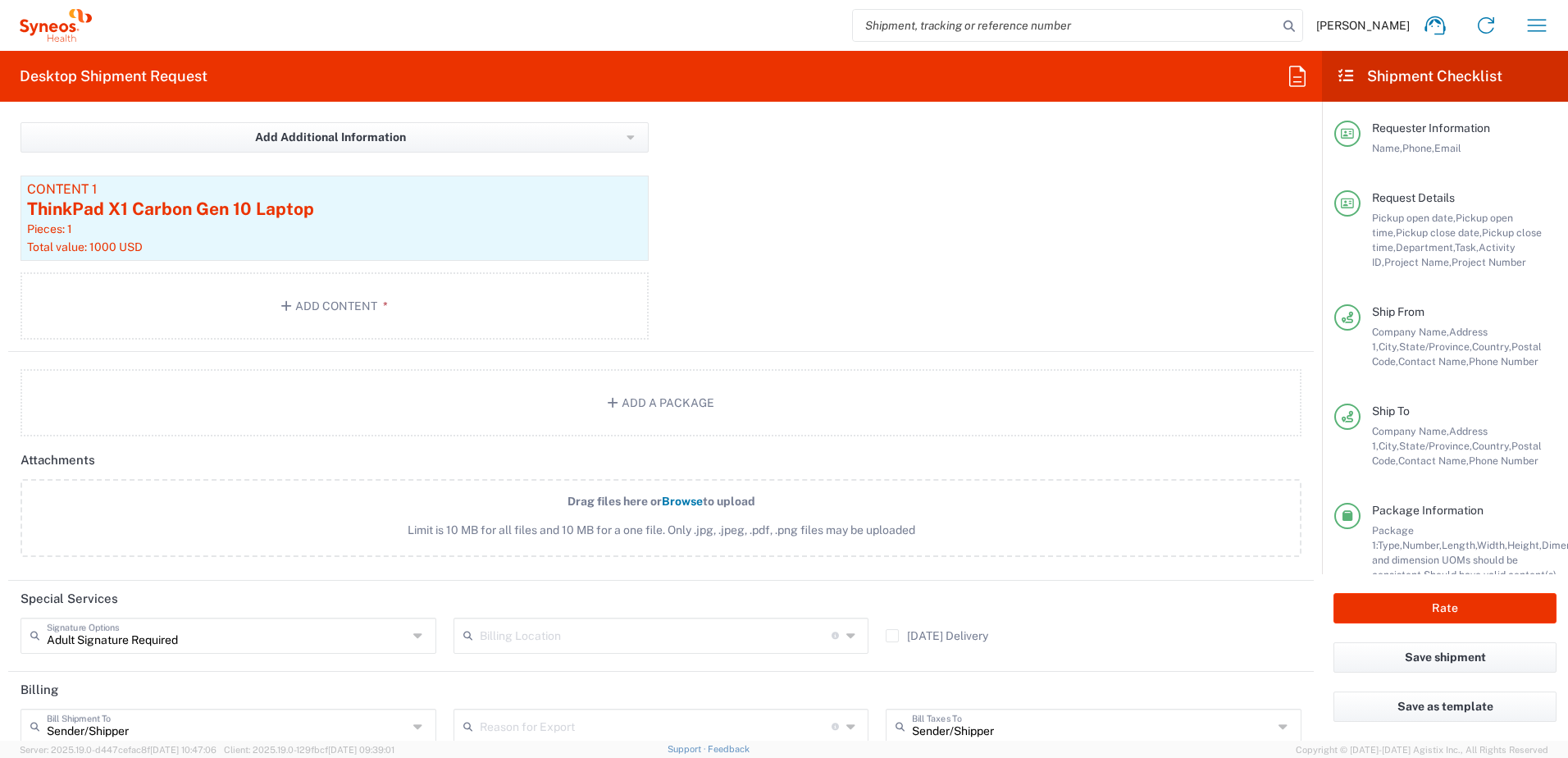
scroll to position [1954, 0]
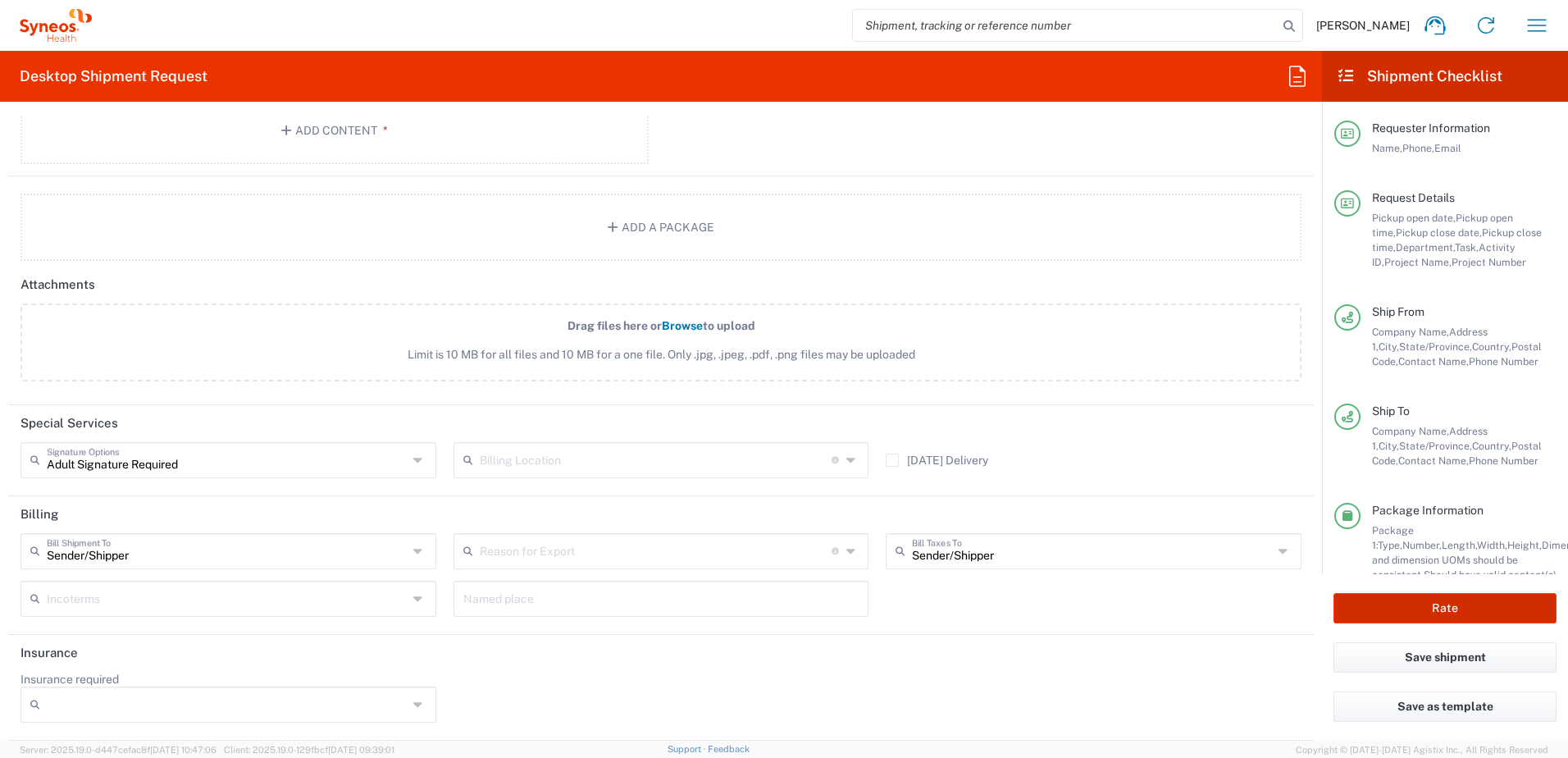
click at [1394, 601] on button "Rate" at bounding box center [1445, 608] width 223 height 30
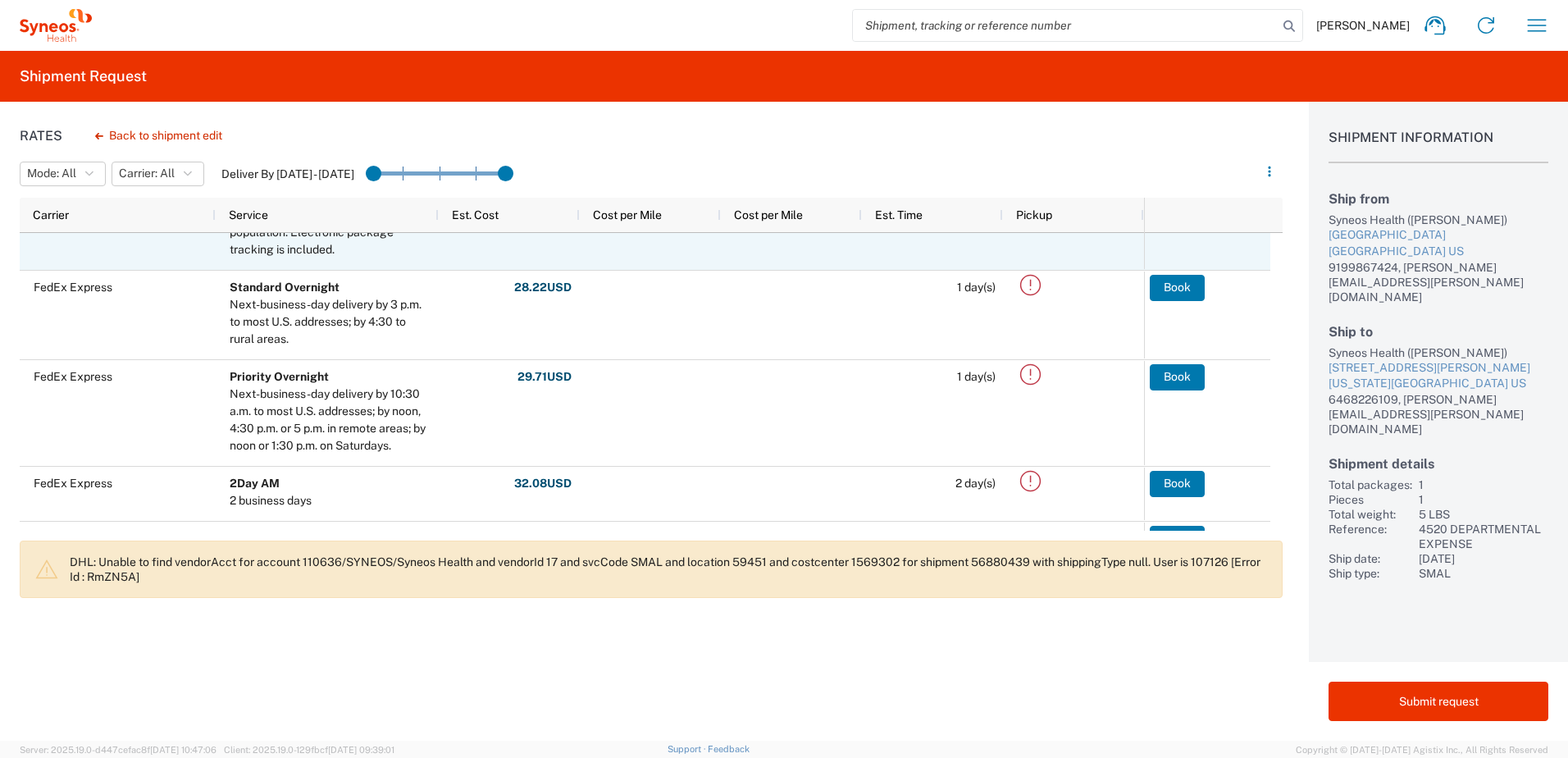
scroll to position [739, 0]
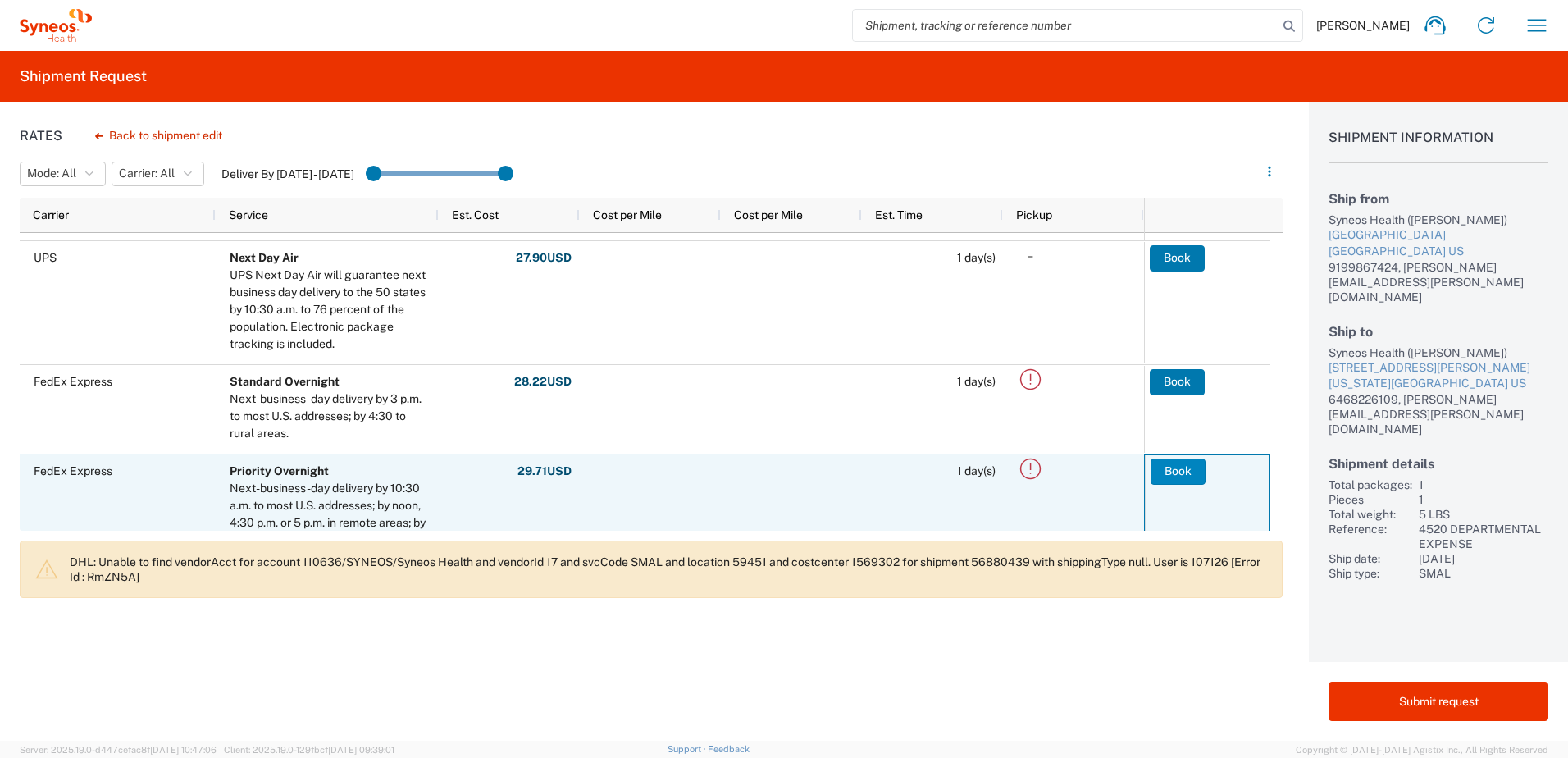
click at [1189, 477] on button "Book" at bounding box center [1178, 471] width 55 height 26
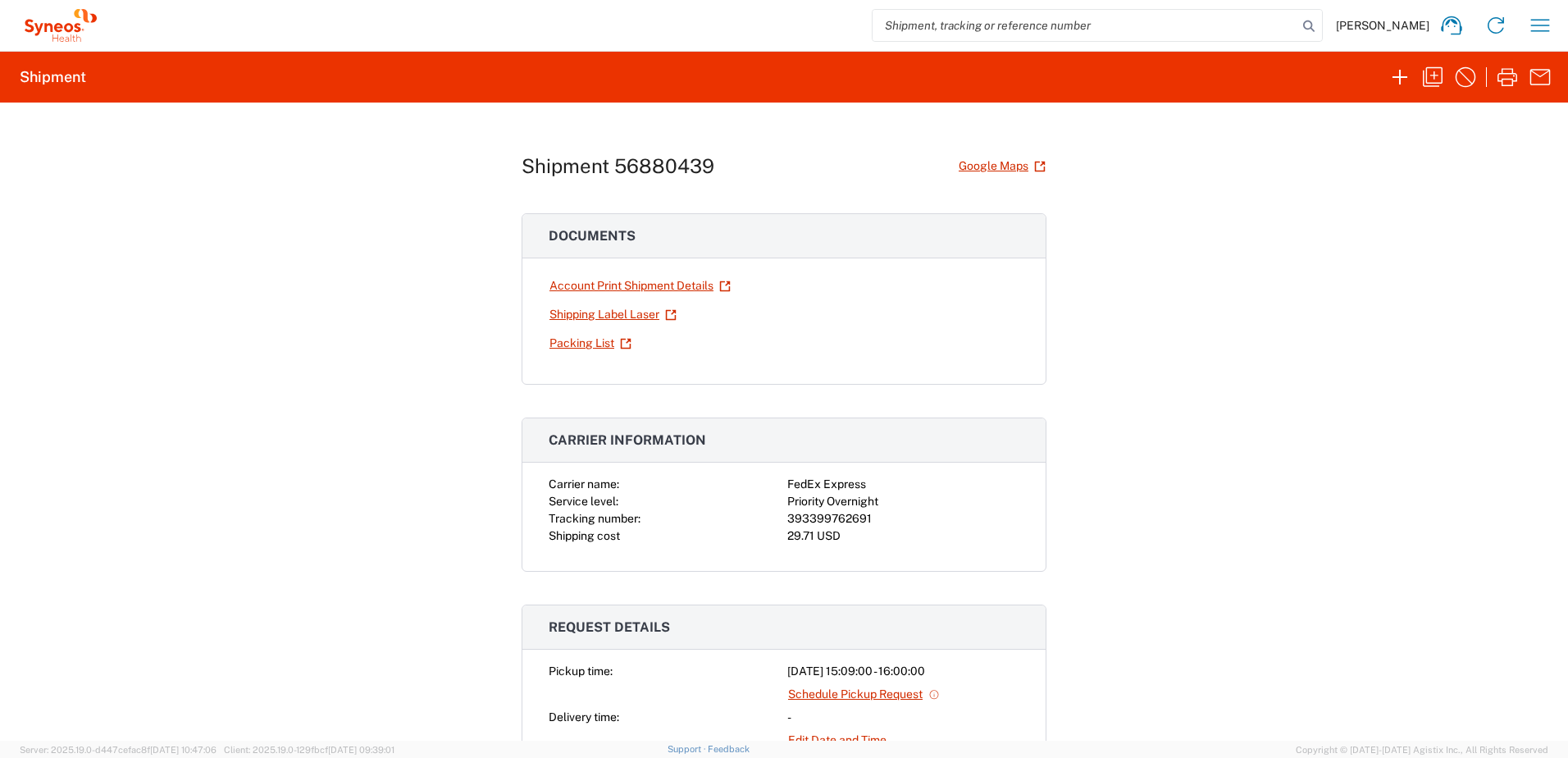
click at [820, 521] on div "393399762691" at bounding box center [903, 519] width 232 height 18
drag, startPoint x: 820, startPoint y: 521, endPoint x: 1034, endPoint y: 529, distance: 214.1
click at [1034, 529] on div "Carrier name: FedEx Express Service level: Priority Overnight Tracking number: …" at bounding box center [784, 524] width 524 height 95
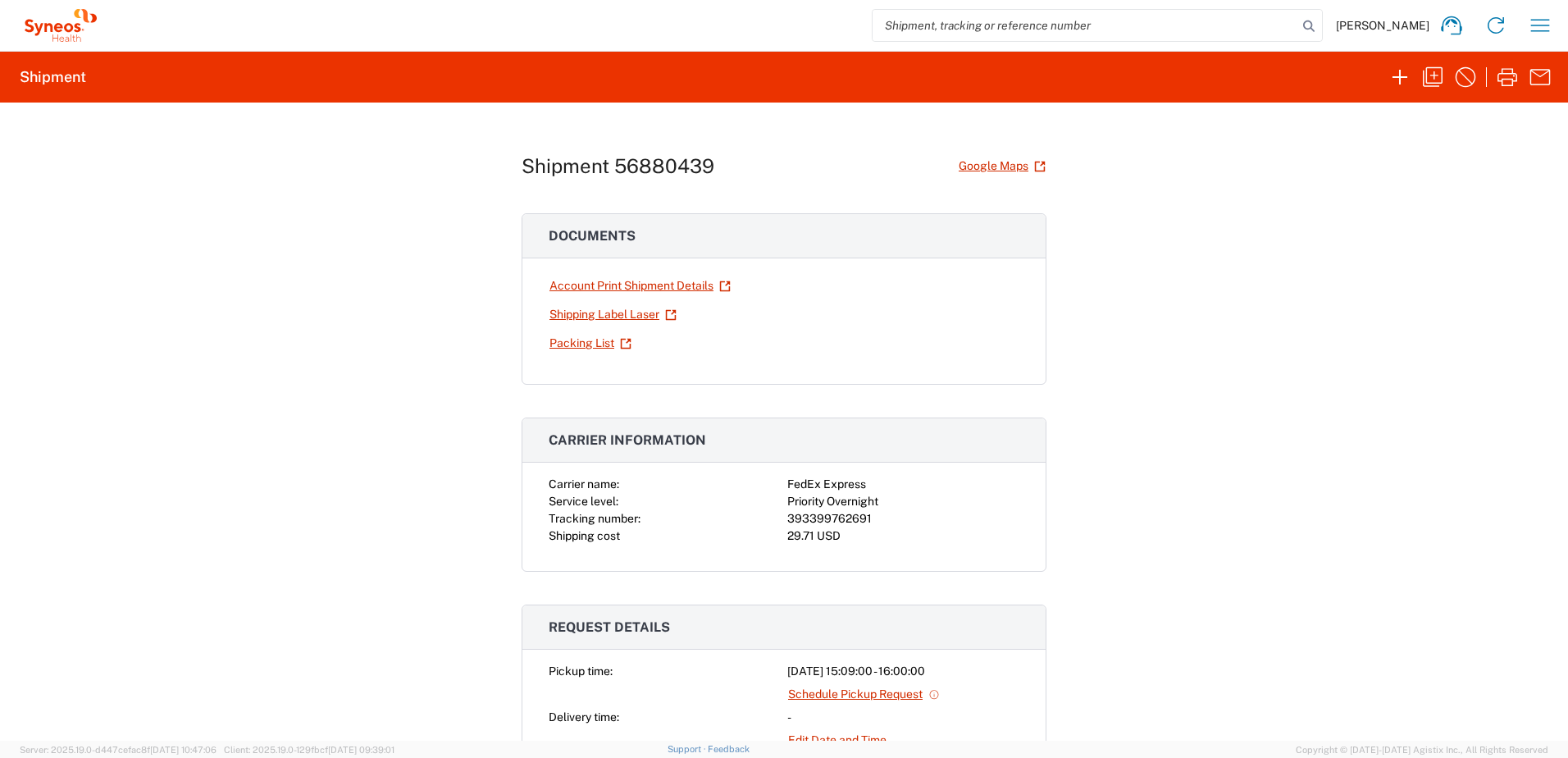
click at [850, 514] on div "393399762691" at bounding box center [903, 519] width 232 height 18
copy div "393399762691"
click at [1504, 71] on icon "button" at bounding box center [1507, 76] width 26 height 26
